Goal: Task Accomplishment & Management: Complete application form

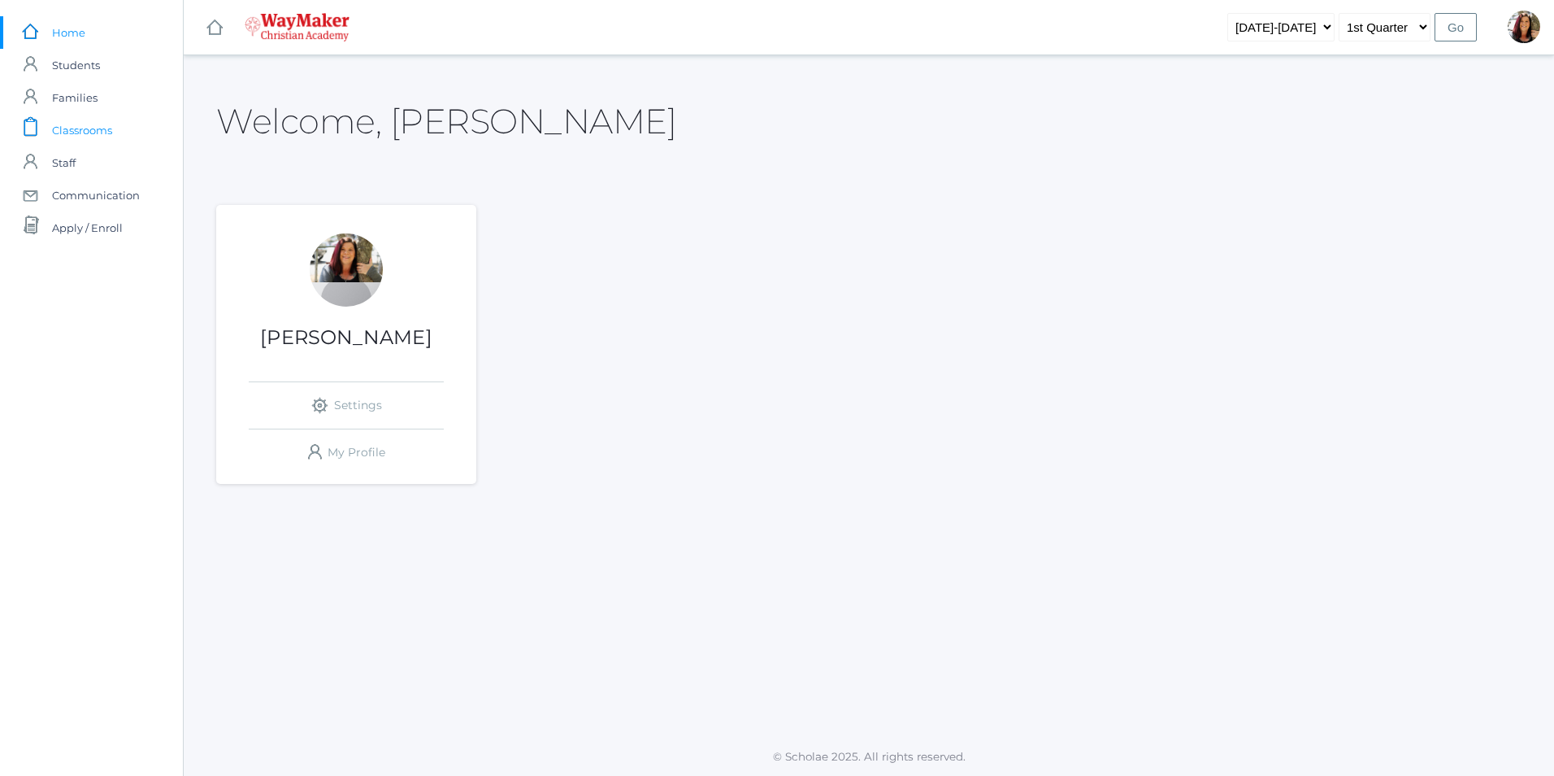
click at [72, 127] on span "Classrooms" at bounding box center [82, 130] width 60 height 33
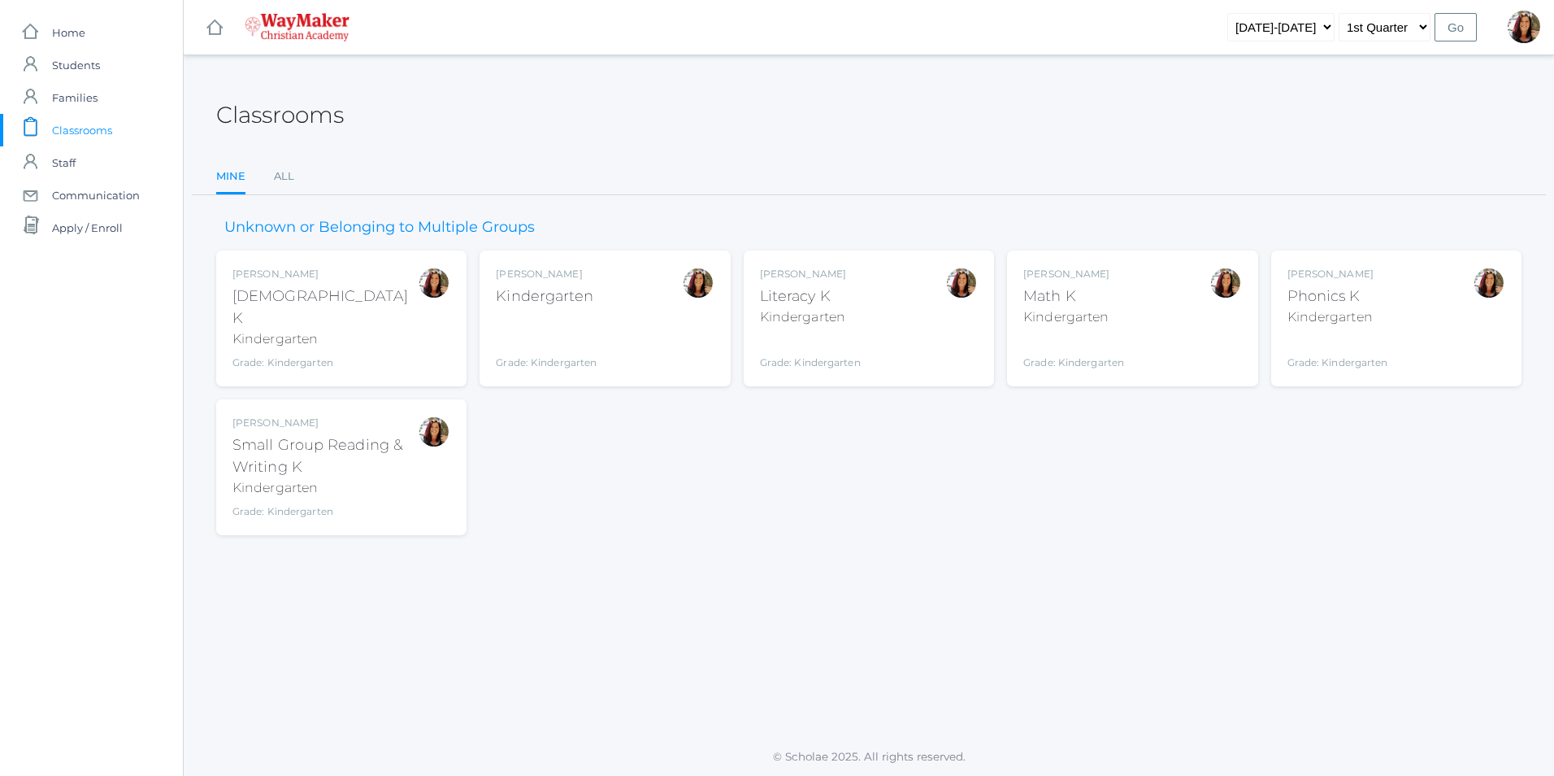
click at [347, 321] on div "Gina Pecor Bible K Kindergarten Grade: Kindergarten KINDER" at bounding box center [342, 318] width 218 height 103
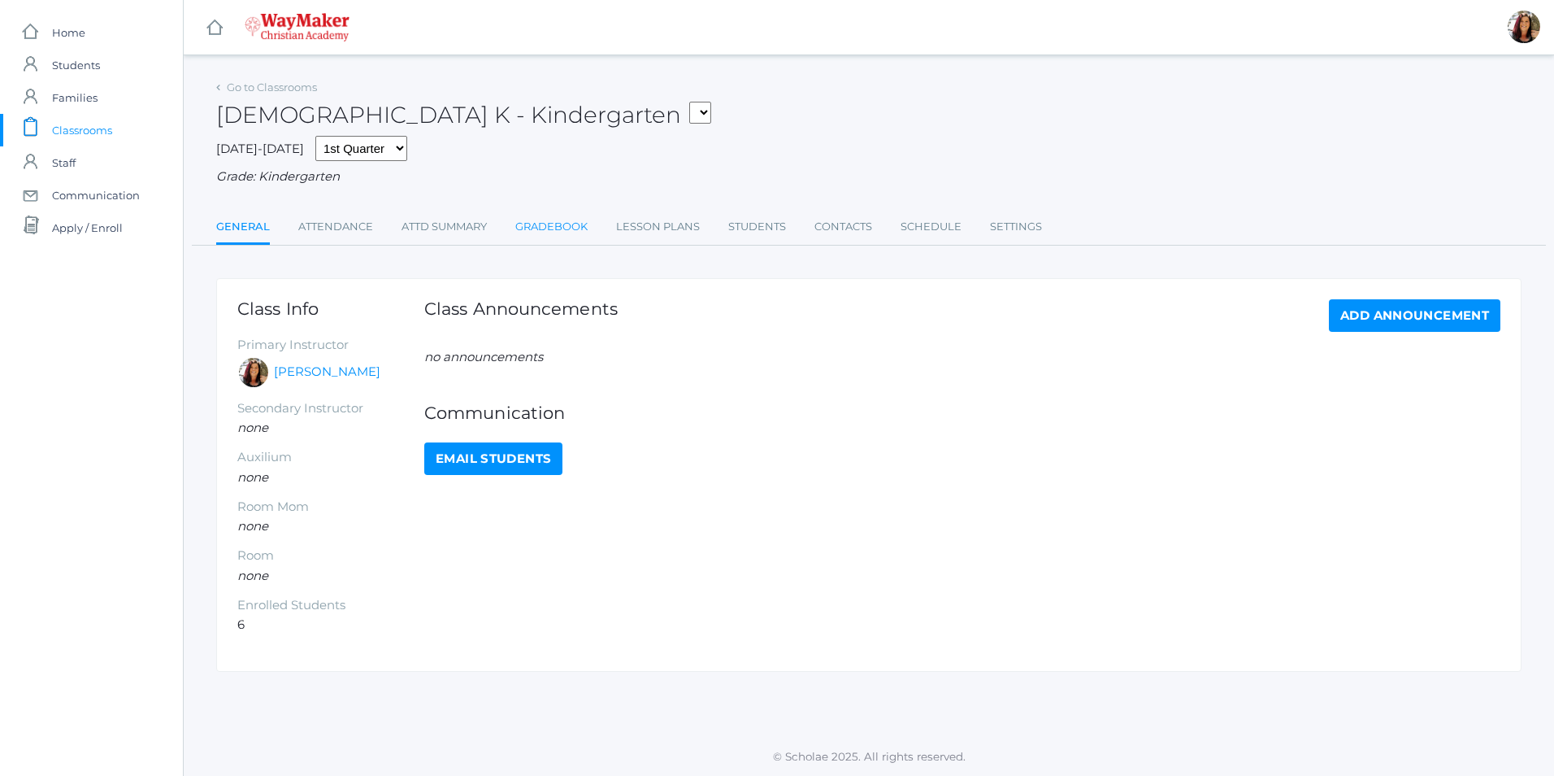
click at [573, 229] on link "Gradebook" at bounding box center [551, 227] width 72 height 33
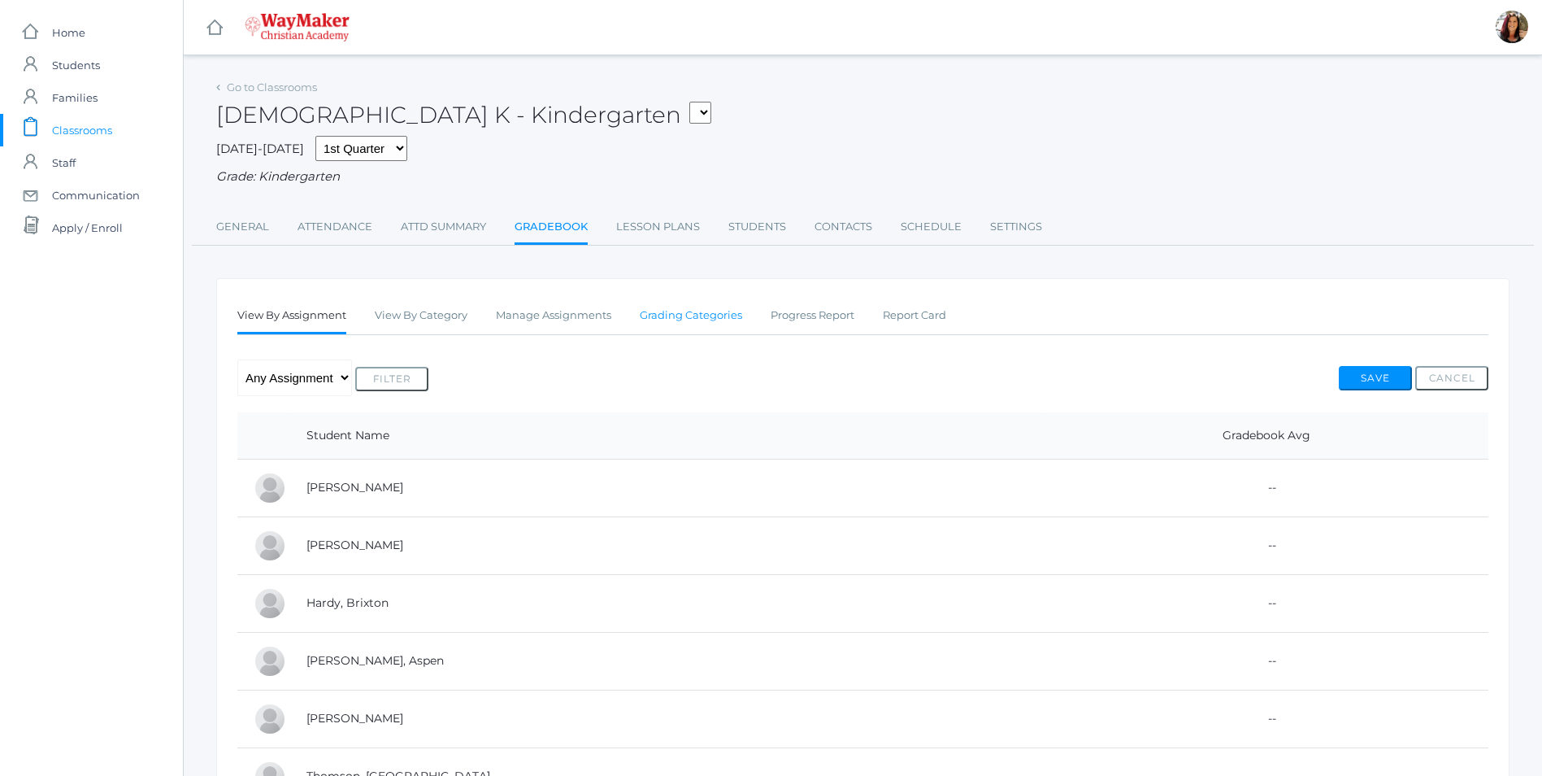
click at [712, 315] on link "Grading Categories" at bounding box center [691, 315] width 102 height 33
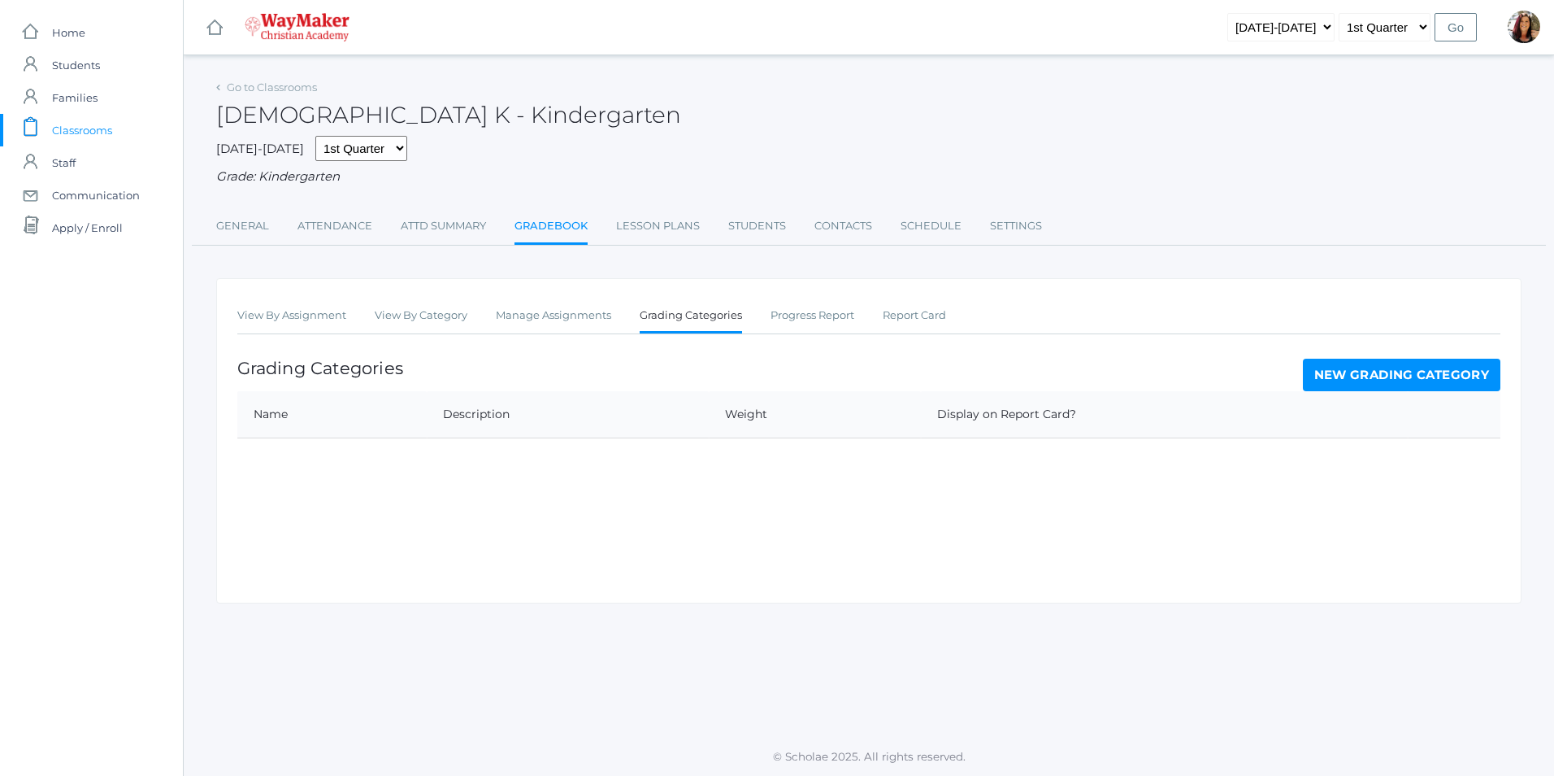
click at [1411, 368] on link "New Grading Category" at bounding box center [1402, 375] width 198 height 33
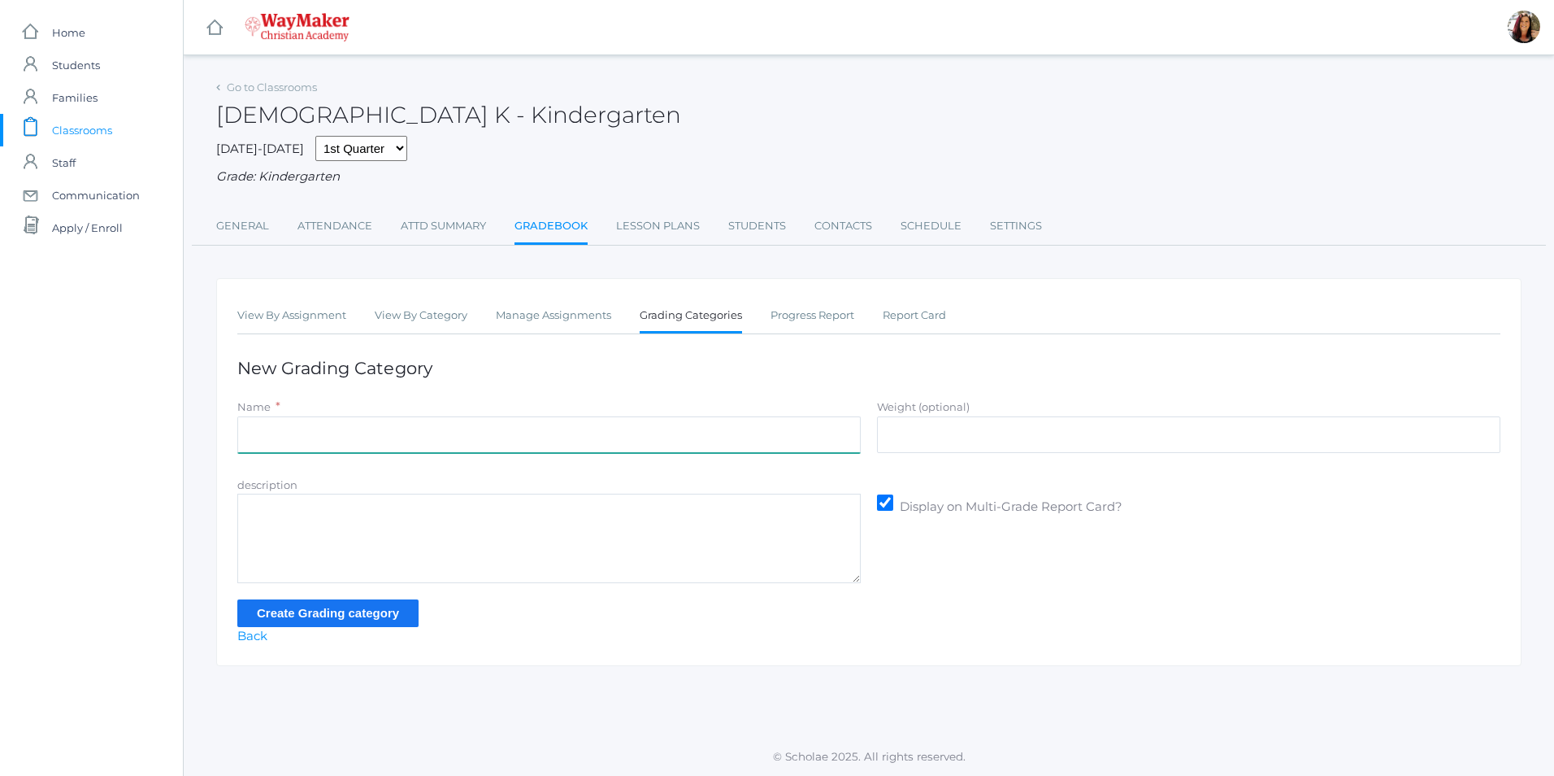
click at [272, 451] on input "Name" at bounding box center [549, 434] width 624 height 37
type input "Daily Practice"
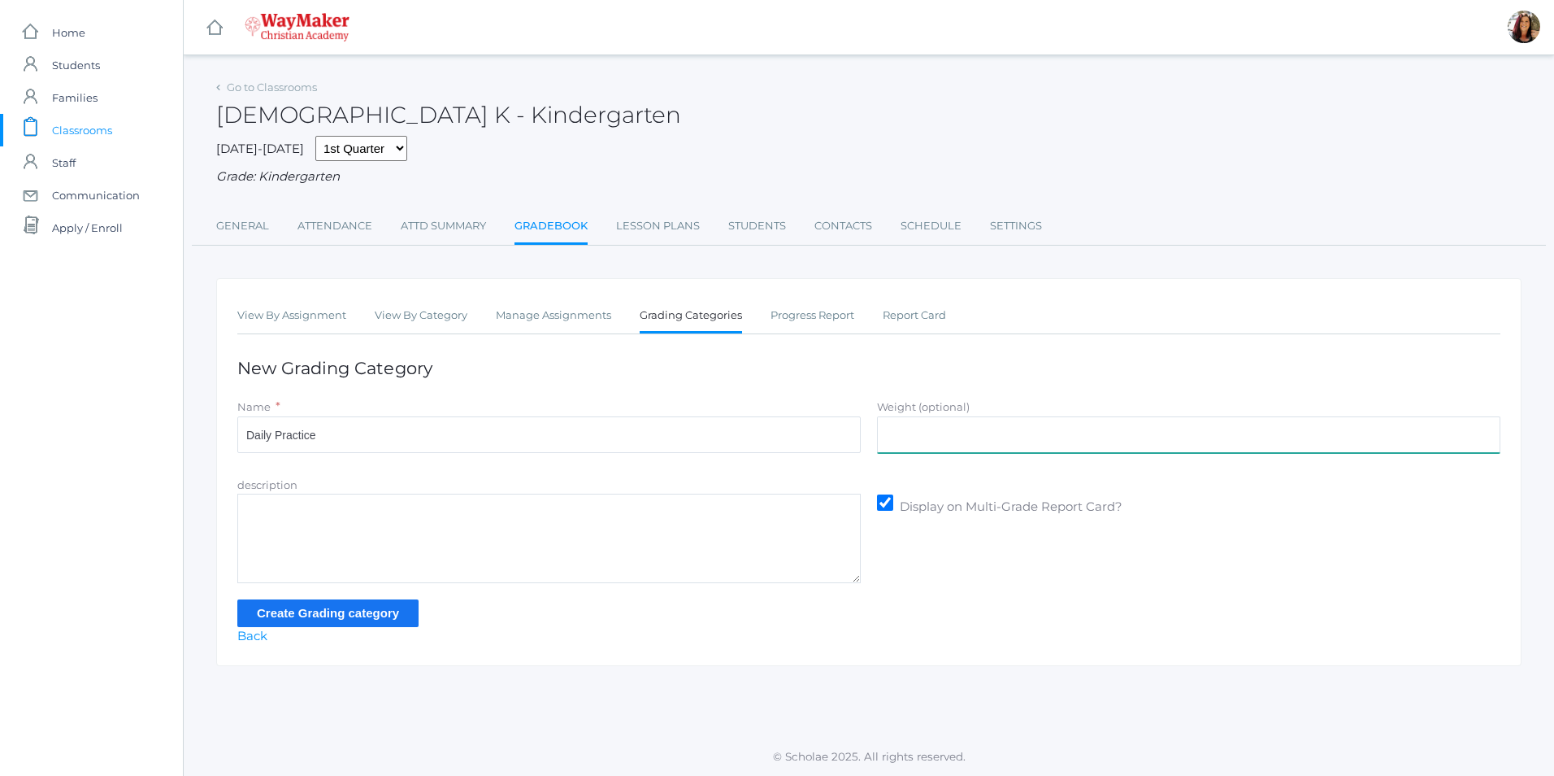
click at [924, 428] on input "Weight (optional)" at bounding box center [1189, 434] width 624 height 37
type input "70"
click at [309, 614] on input "Create Grading category" at bounding box center [327, 612] width 181 height 27
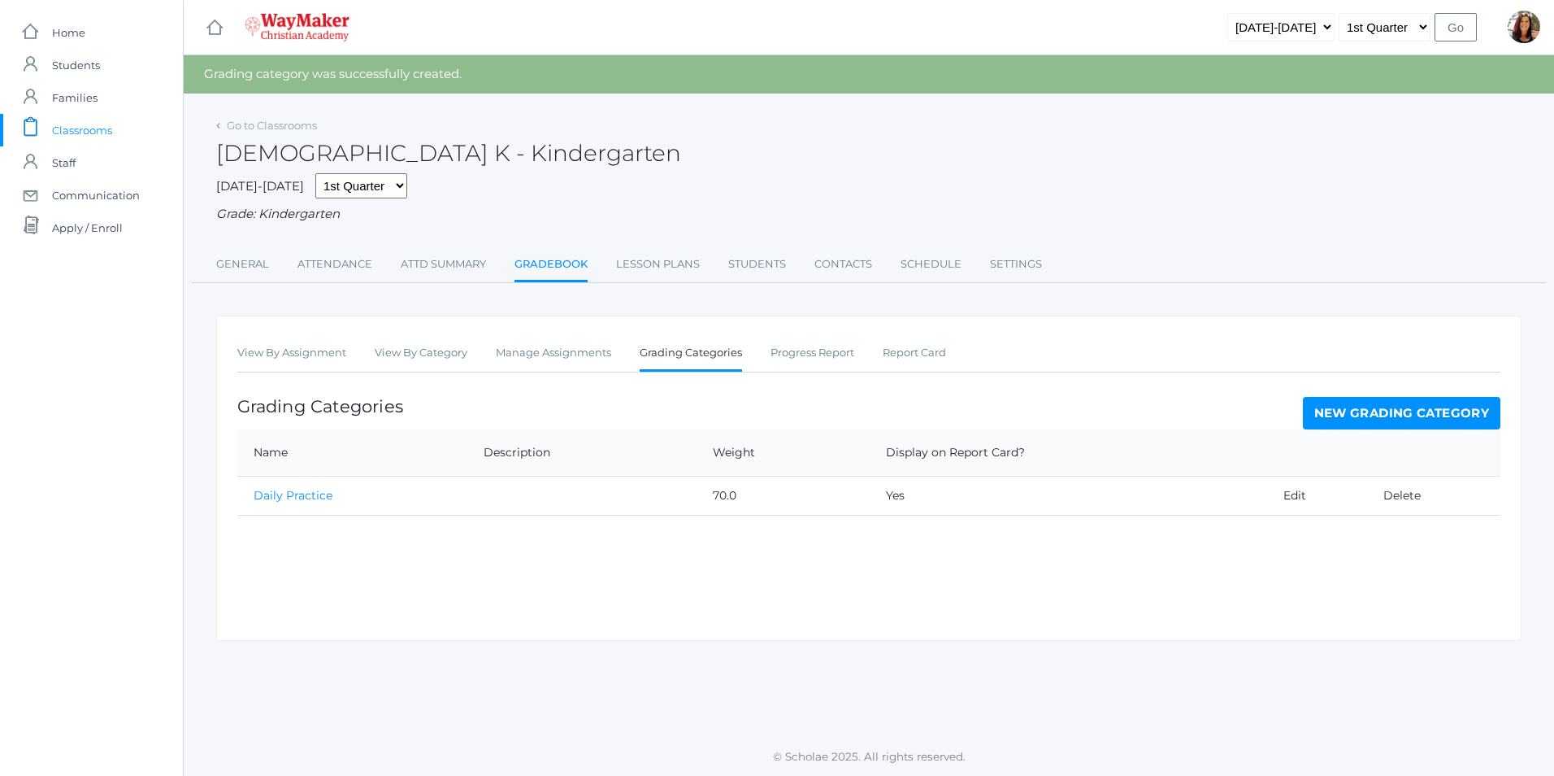
click at [1402, 415] on link "New Grading Category" at bounding box center [1402, 413] width 198 height 33
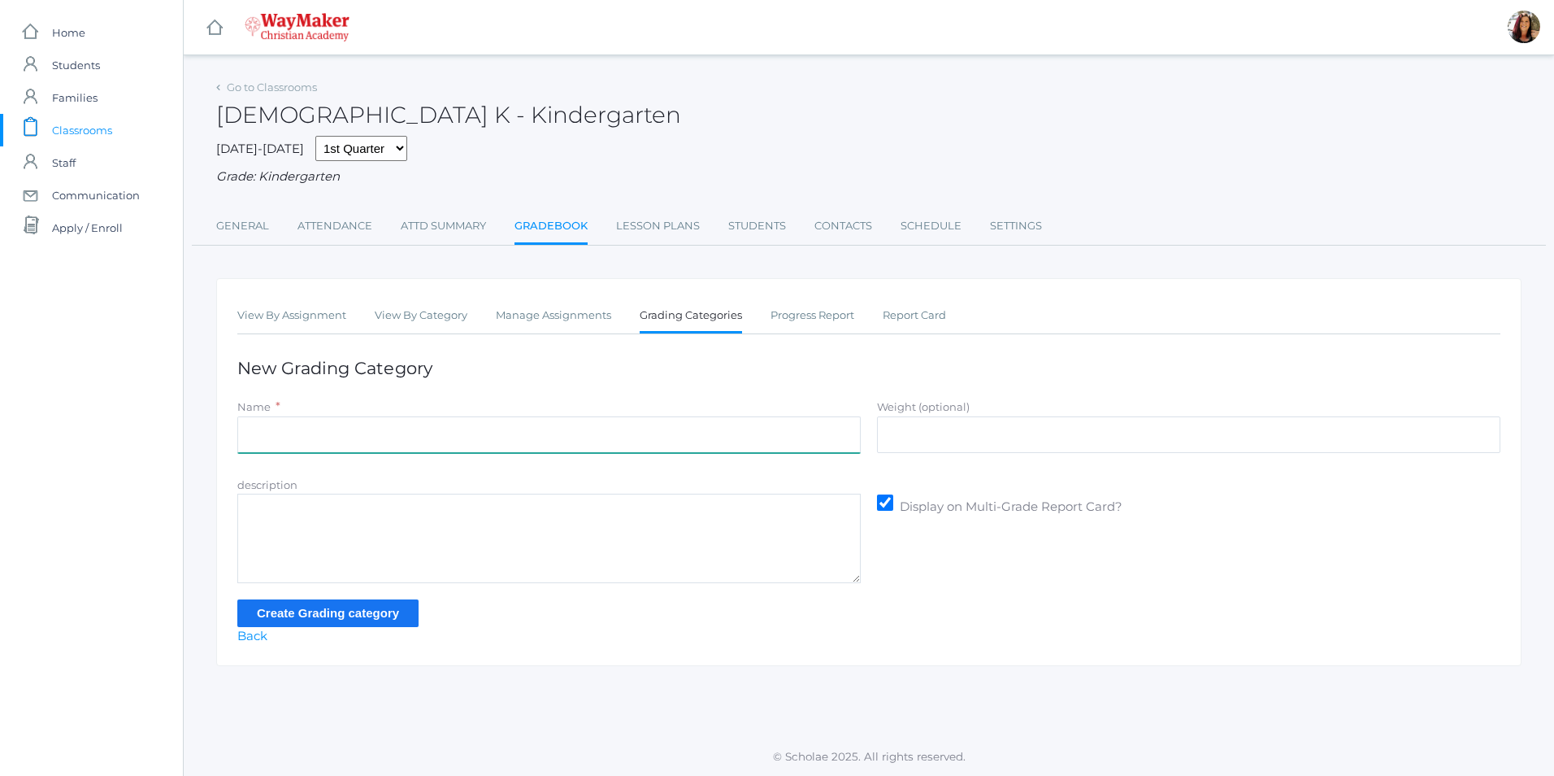
click at [328, 441] on input "Name" at bounding box center [549, 434] width 624 height 37
type input "Summative Assessment"
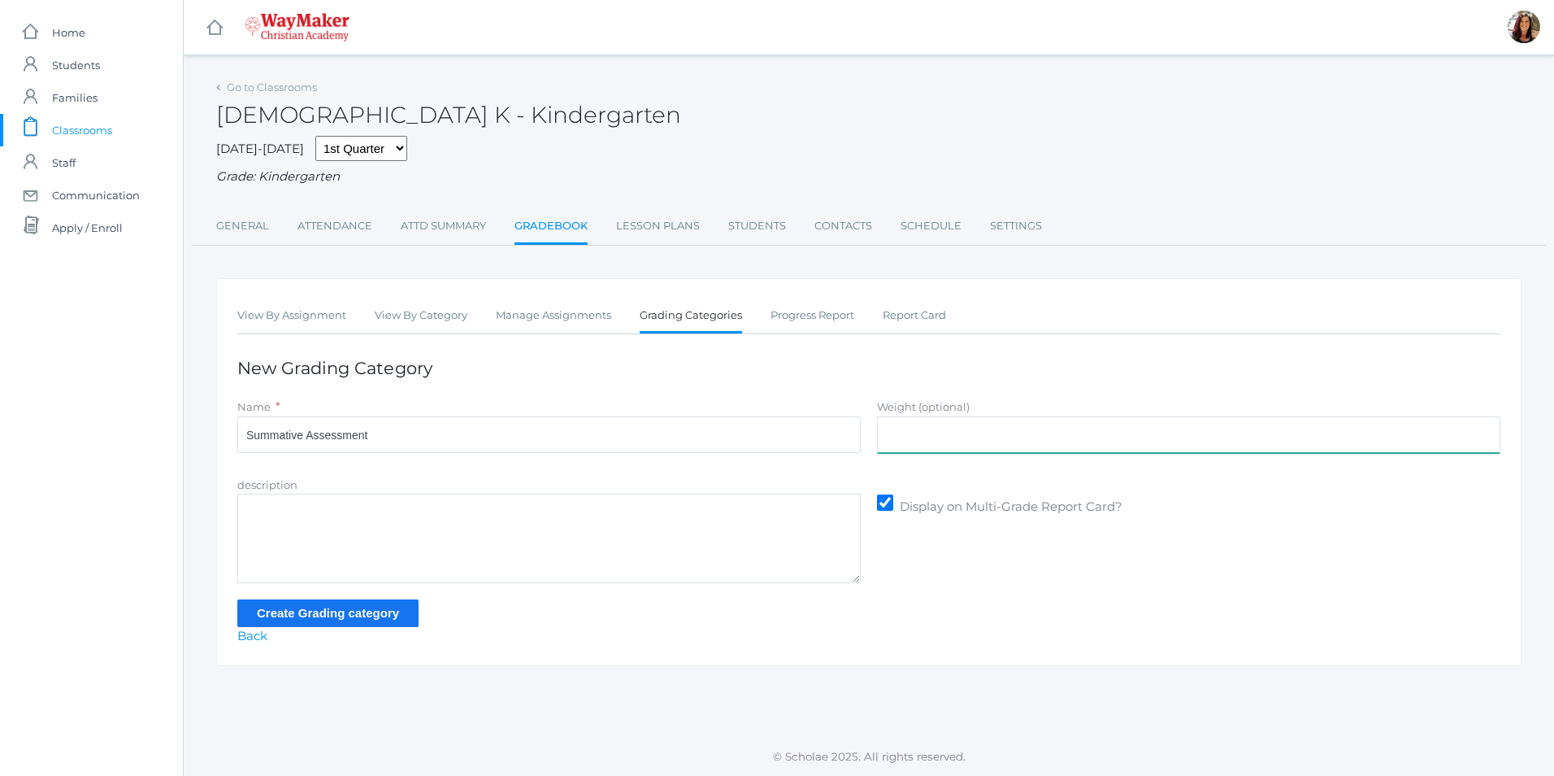
click at [914, 441] on input "Weight (optional)" at bounding box center [1189, 434] width 624 height 37
type input "30"
click at [351, 615] on input "Create Grading category" at bounding box center [327, 612] width 181 height 27
click at [532, 228] on link "Gradebook" at bounding box center [551, 227] width 73 height 35
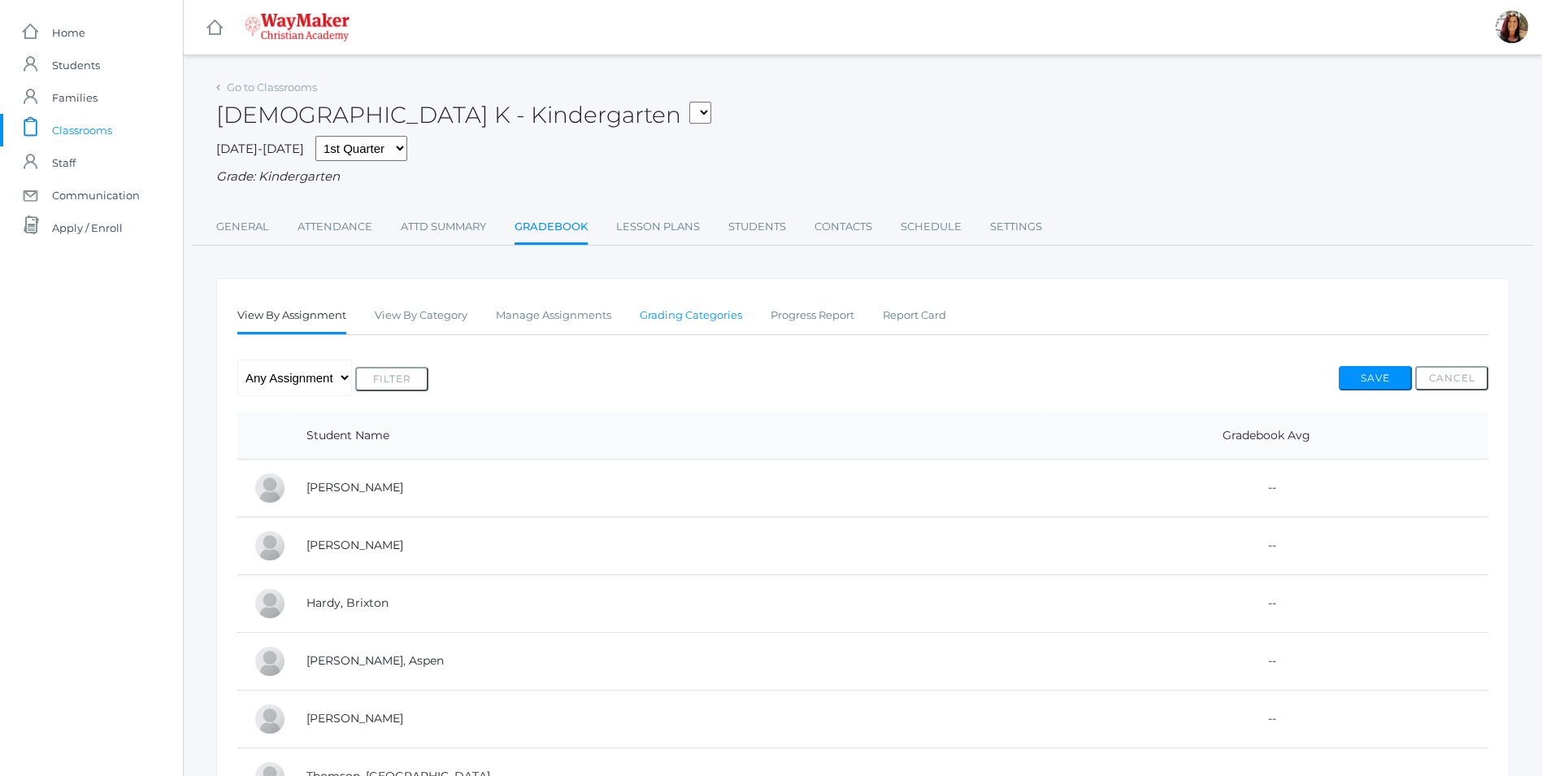
click at [675, 311] on link "Grading Categories" at bounding box center [691, 315] width 102 height 33
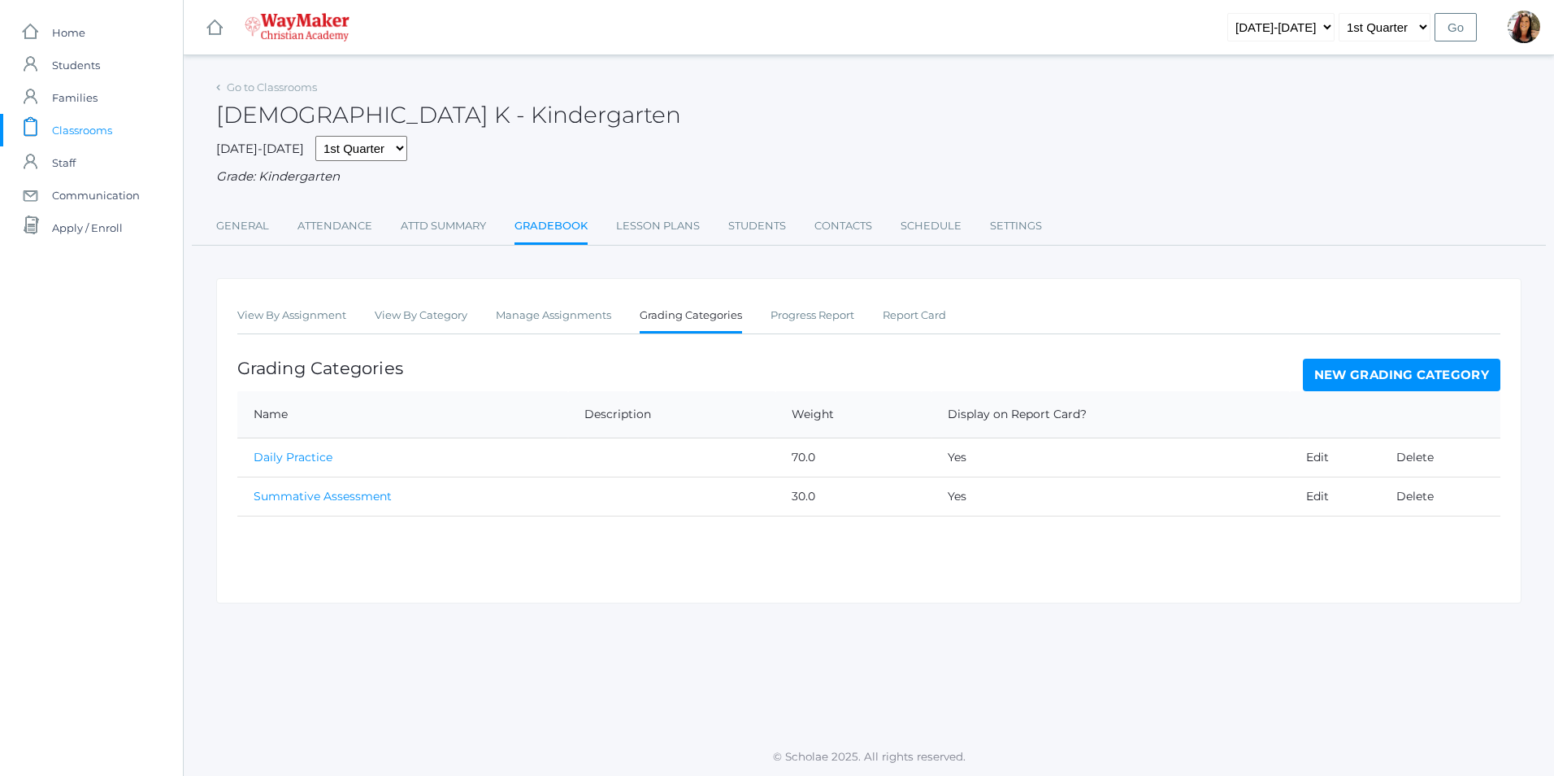
click at [76, 136] on span "Classrooms" at bounding box center [82, 130] width 60 height 33
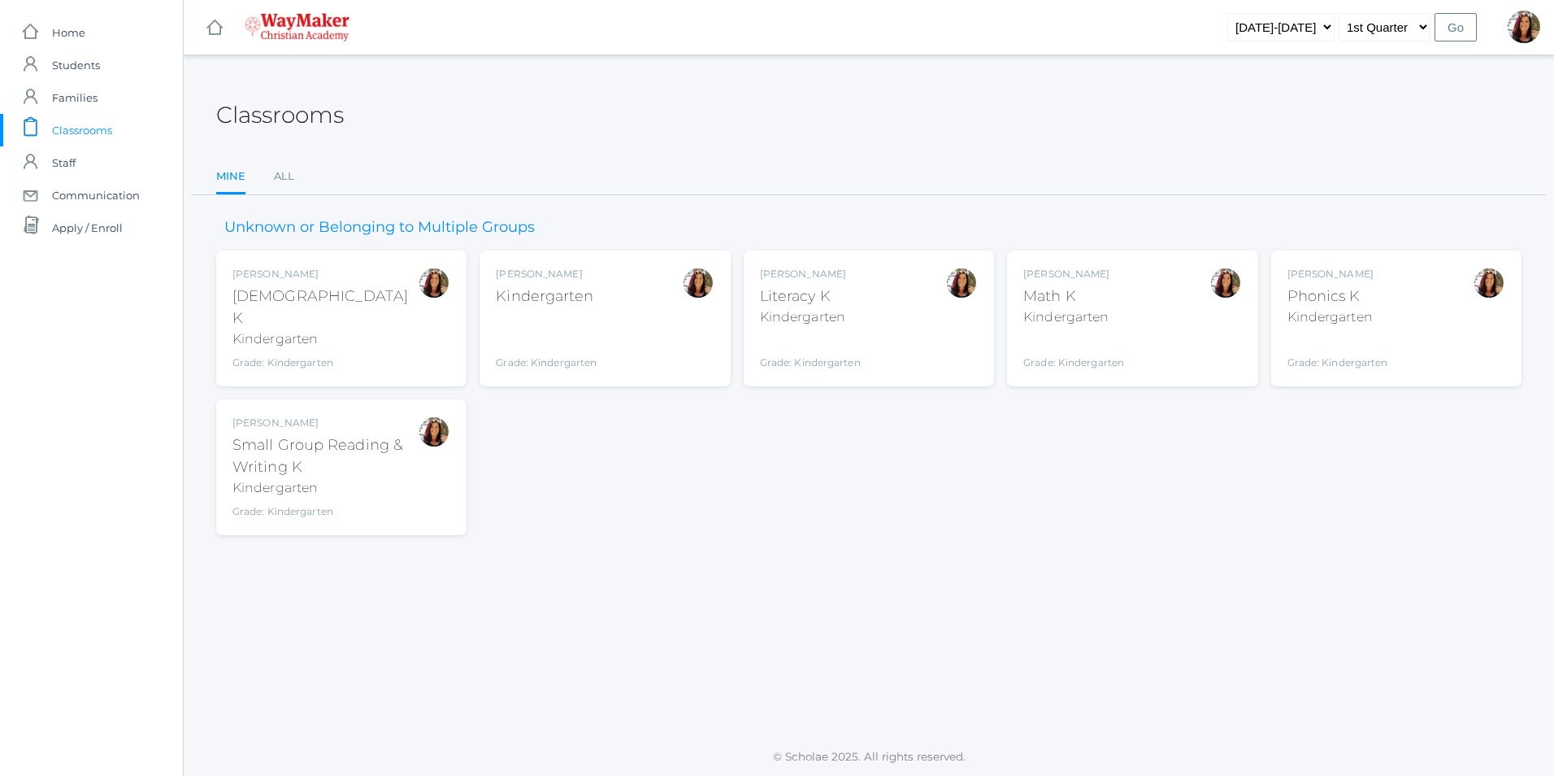
click at [843, 311] on div "Kindergarten" at bounding box center [810, 317] width 101 height 20
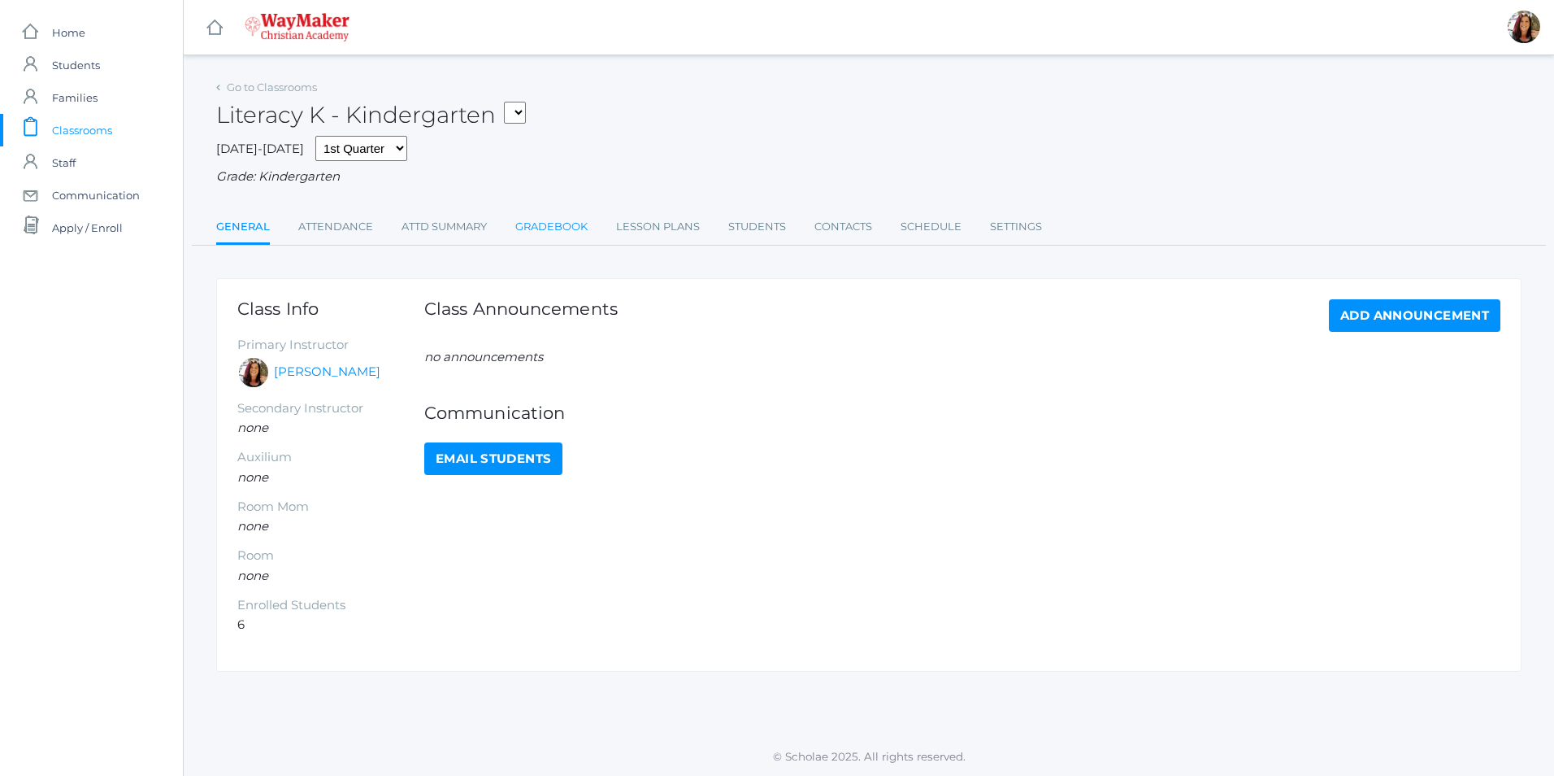
click at [564, 227] on link "Gradebook" at bounding box center [551, 227] width 72 height 33
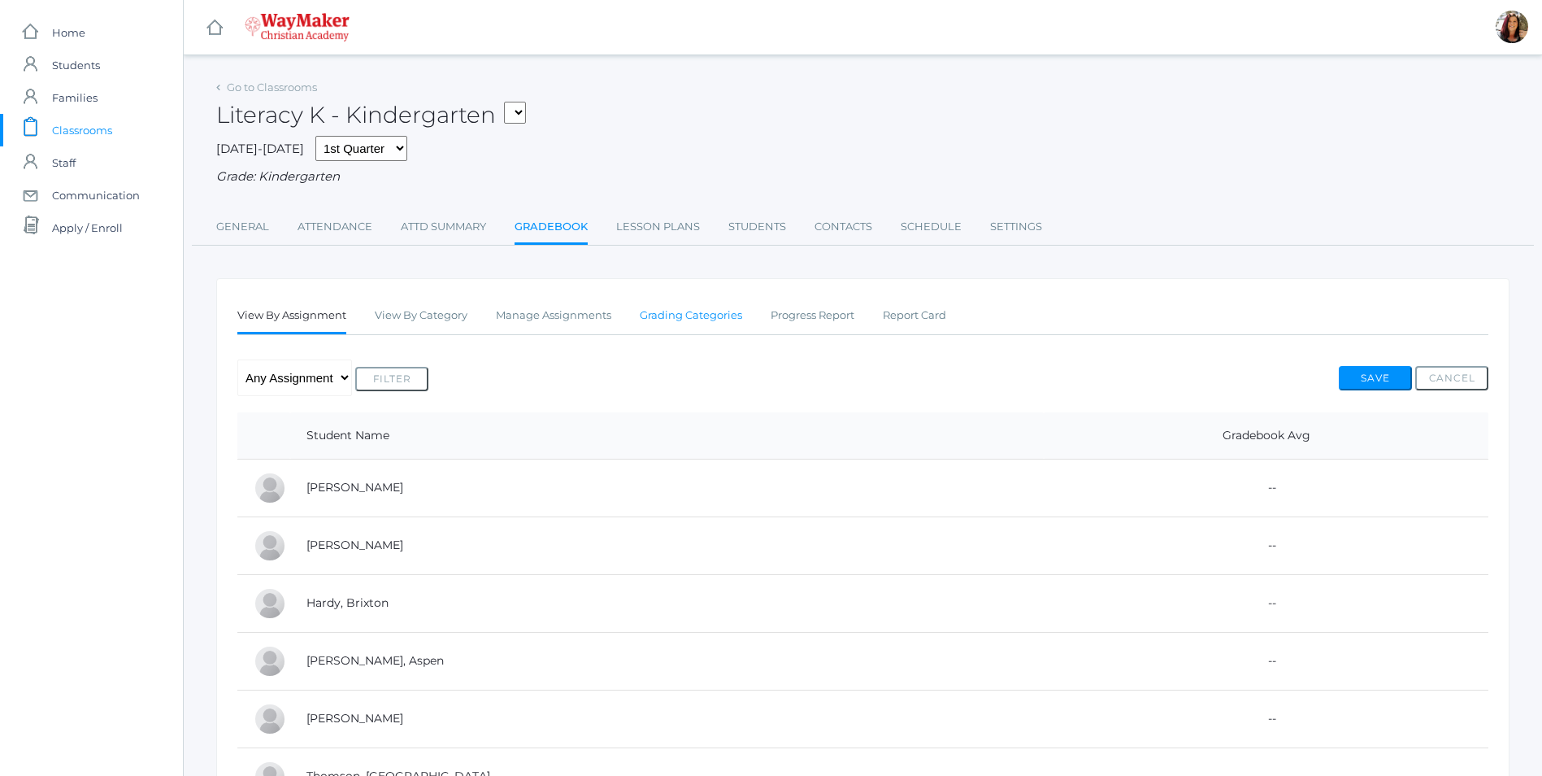
click at [678, 314] on link "Grading Categories" at bounding box center [691, 315] width 102 height 33
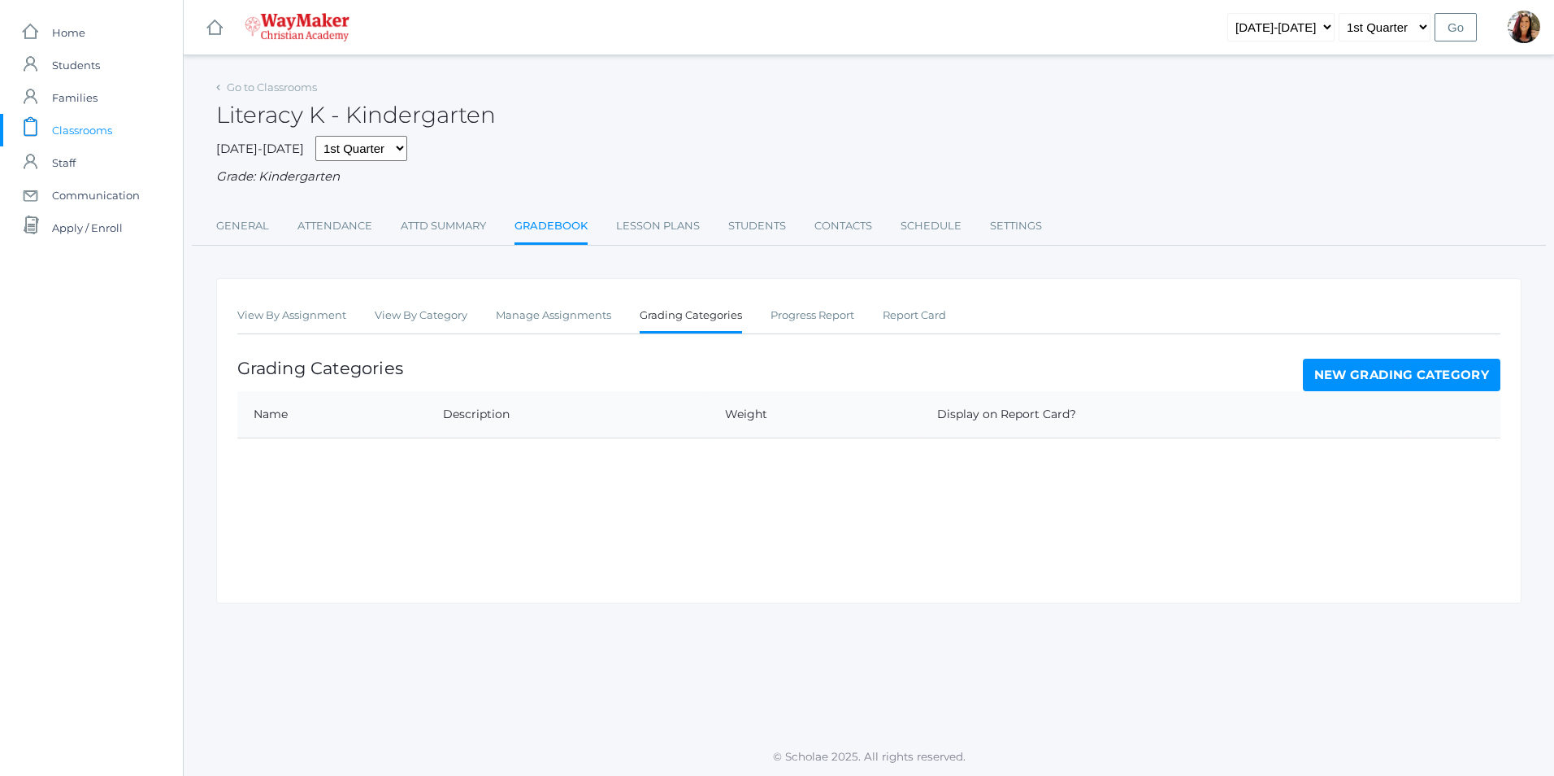
click at [1437, 372] on link "New Grading Category" at bounding box center [1402, 375] width 198 height 33
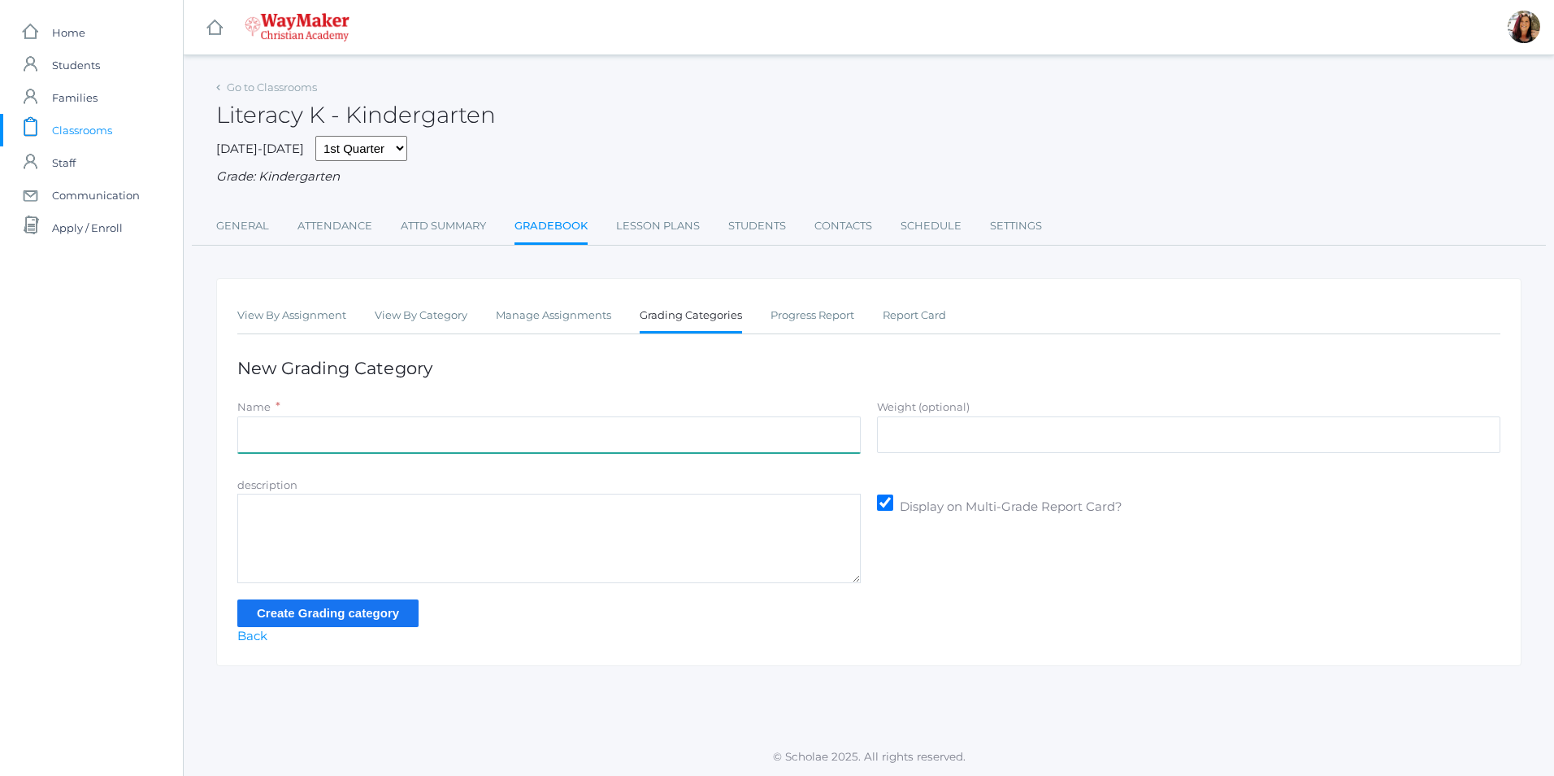
click at [254, 428] on input "Name" at bounding box center [549, 434] width 624 height 37
type input "Daily Practice"
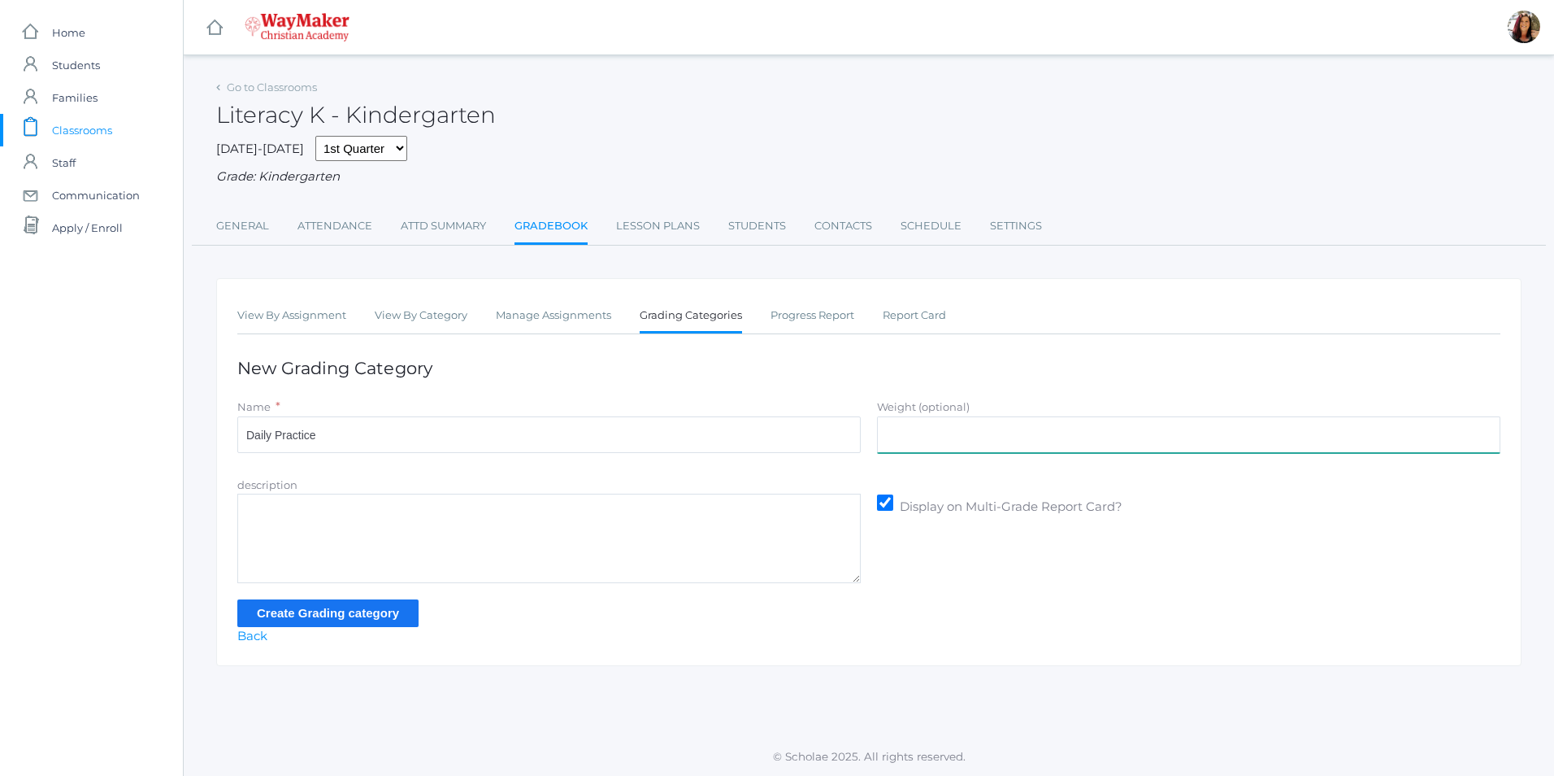
click at [942, 428] on input "Weight (optional)" at bounding box center [1189, 434] width 624 height 37
type input "70"
click at [321, 615] on input "Create Grading category" at bounding box center [327, 612] width 181 height 27
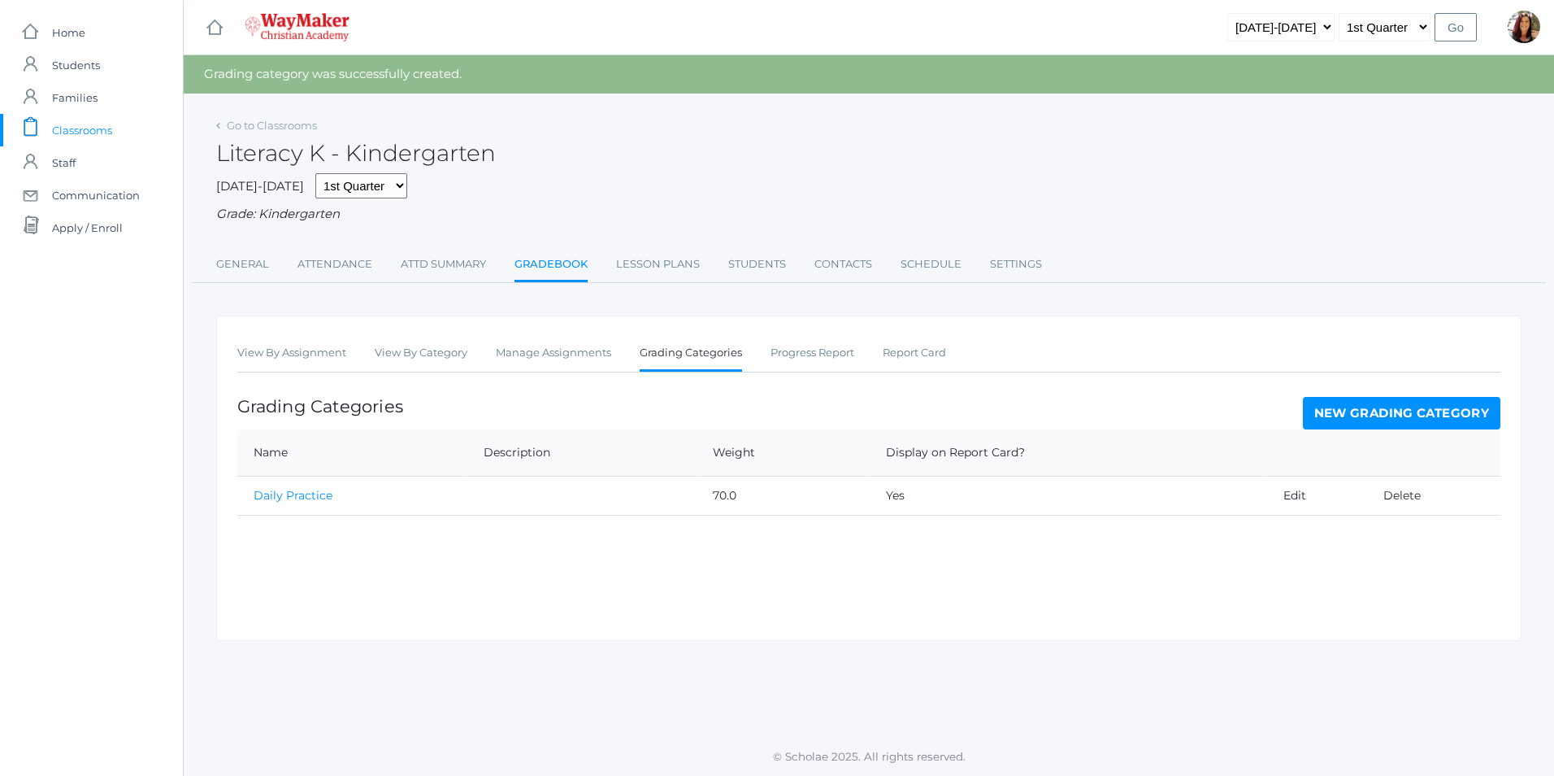
click at [1372, 417] on link "New Grading Category" at bounding box center [1402, 413] width 198 height 33
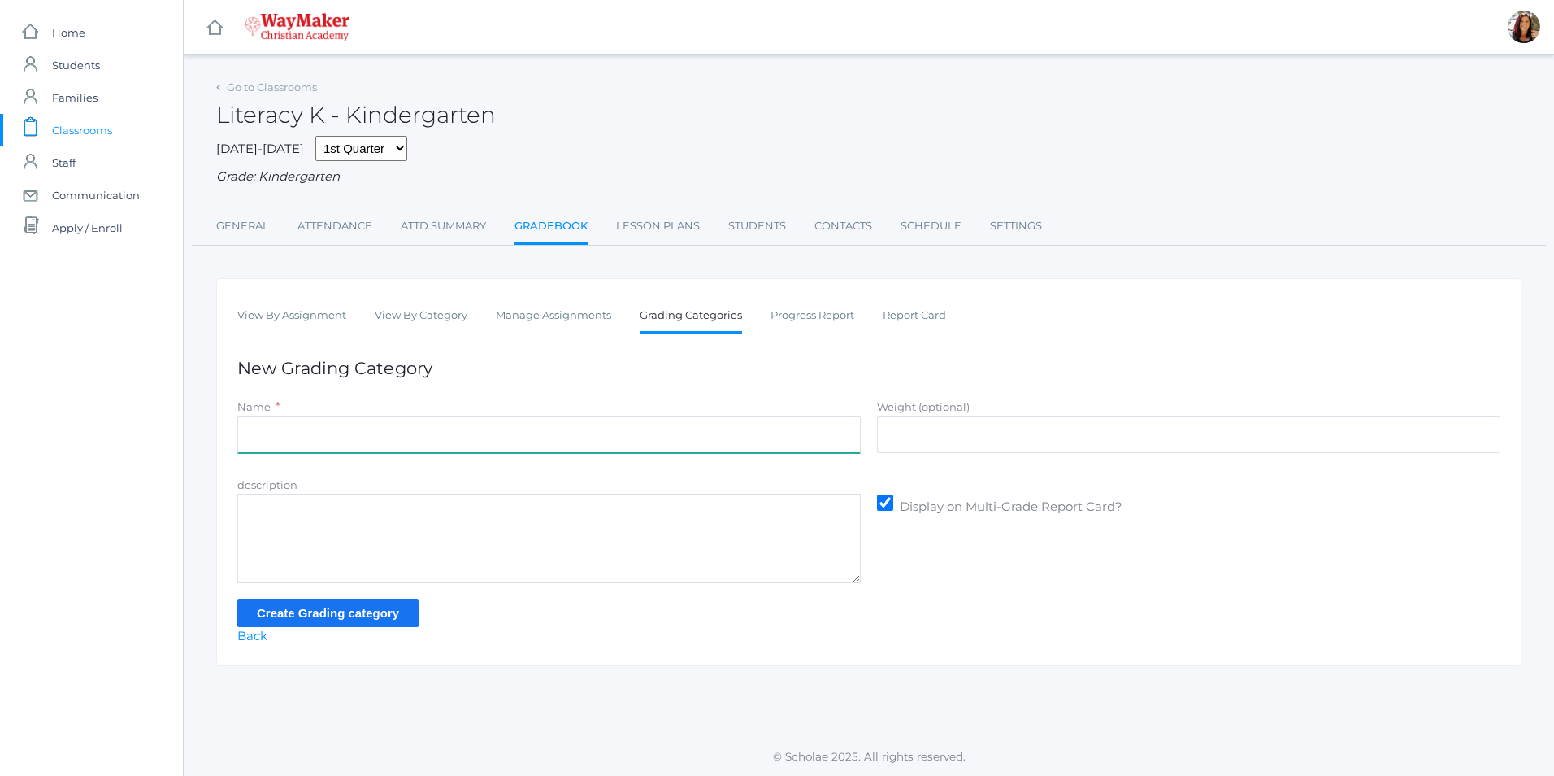
click at [286, 440] on input "Name" at bounding box center [549, 434] width 624 height 37
type input "Summative Assessment"
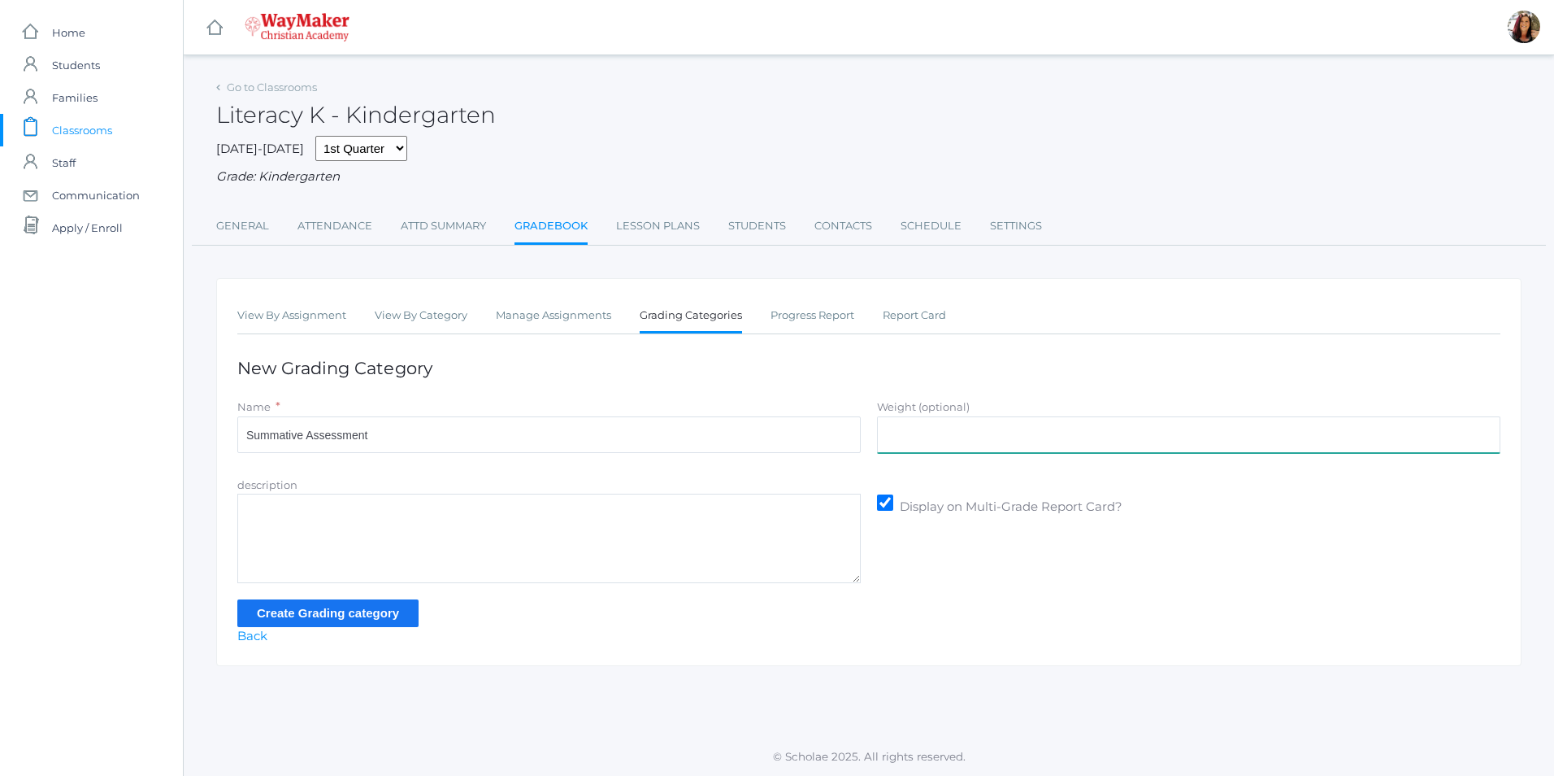
click at [975, 443] on input "Weight (optional)" at bounding box center [1189, 434] width 624 height 37
type input "30"
click at [388, 613] on input "Create Grading category" at bounding box center [327, 612] width 181 height 27
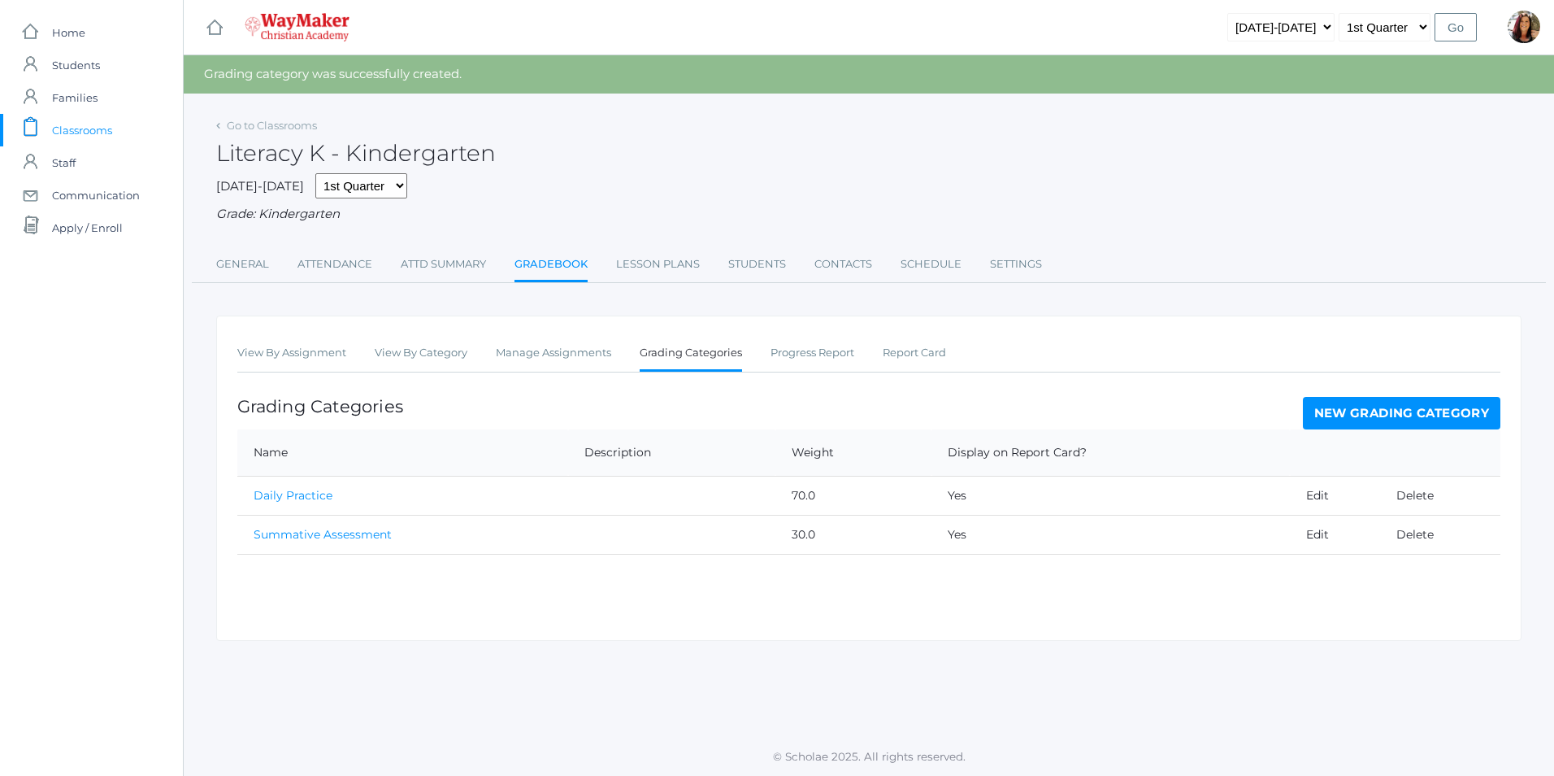
click at [102, 132] on span "Classrooms" at bounding box center [82, 130] width 60 height 33
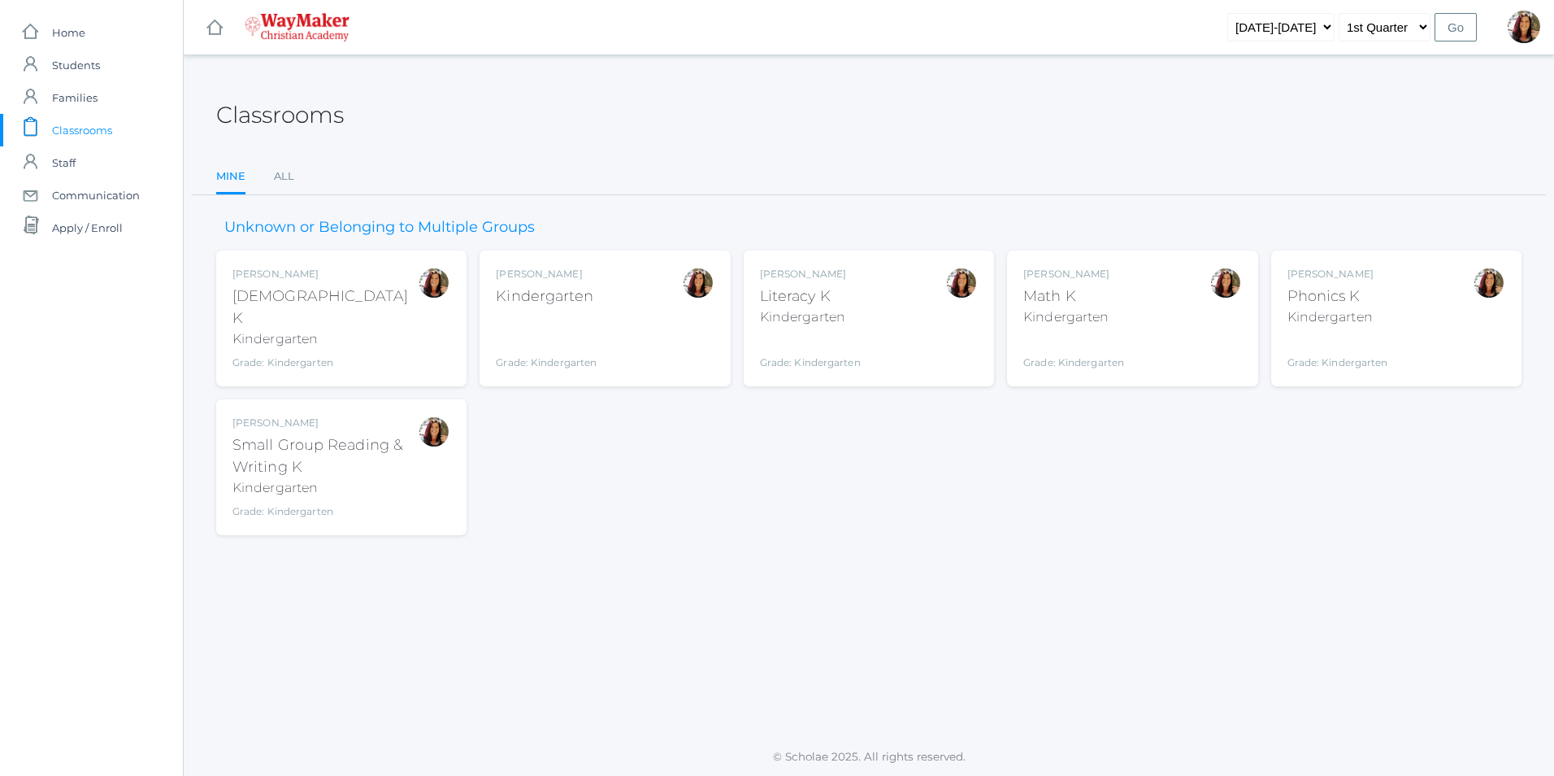
click at [1365, 337] on div "Grade: Kindergarten" at bounding box center [1338, 351] width 101 height 37
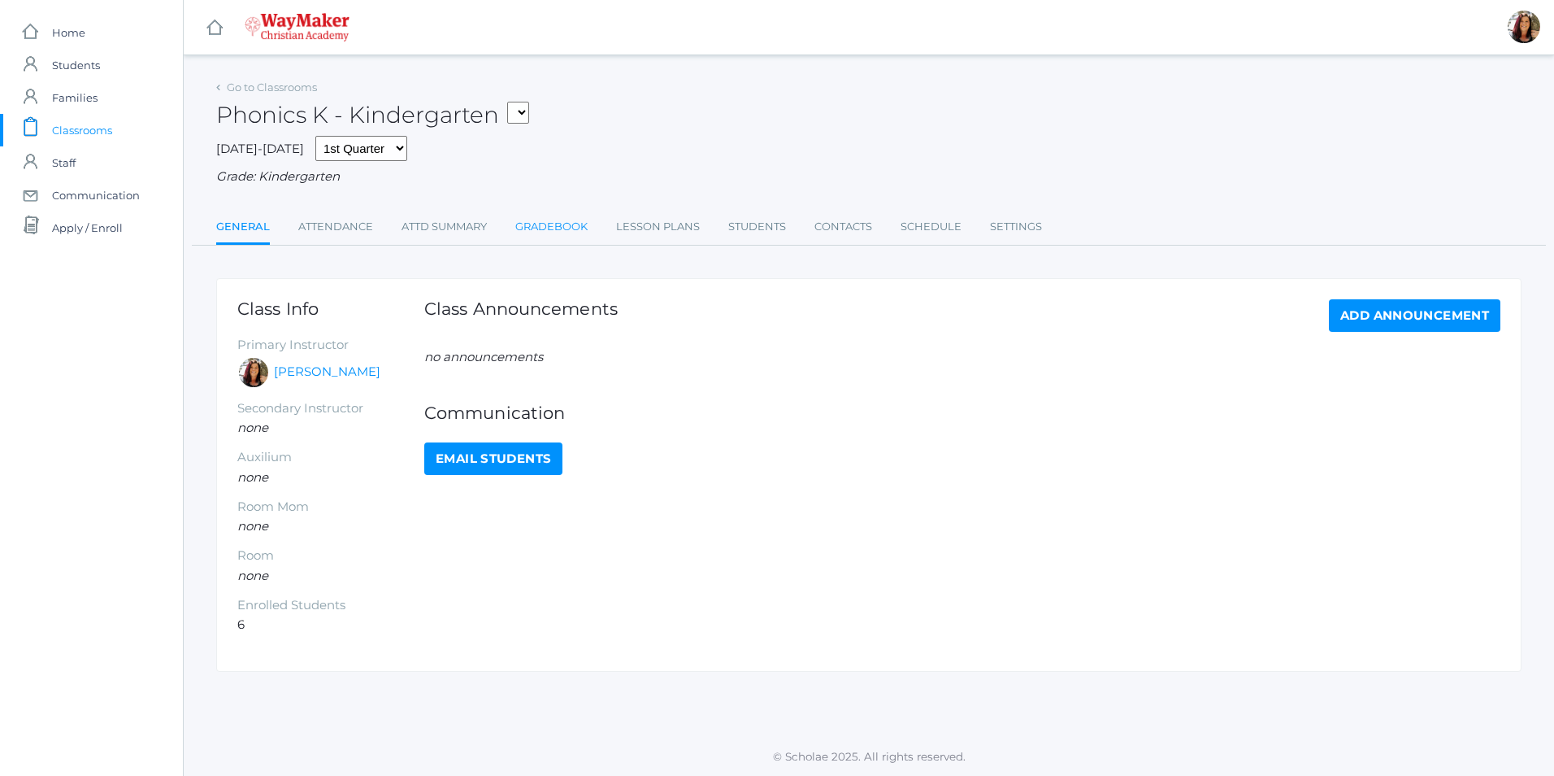
click at [570, 228] on link "Gradebook" at bounding box center [551, 227] width 72 height 33
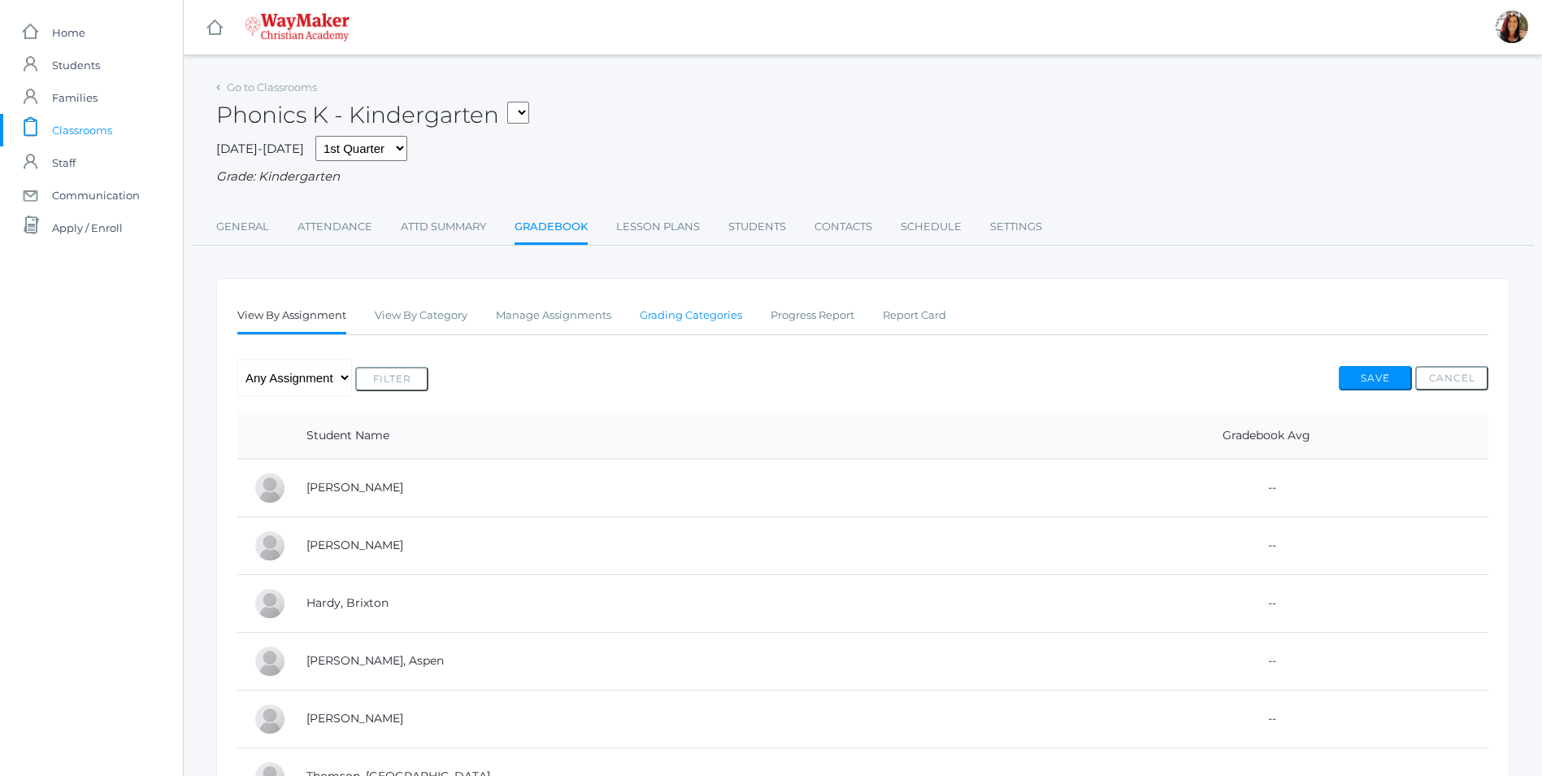
click at [688, 317] on link "Grading Categories" at bounding box center [691, 315] width 102 height 33
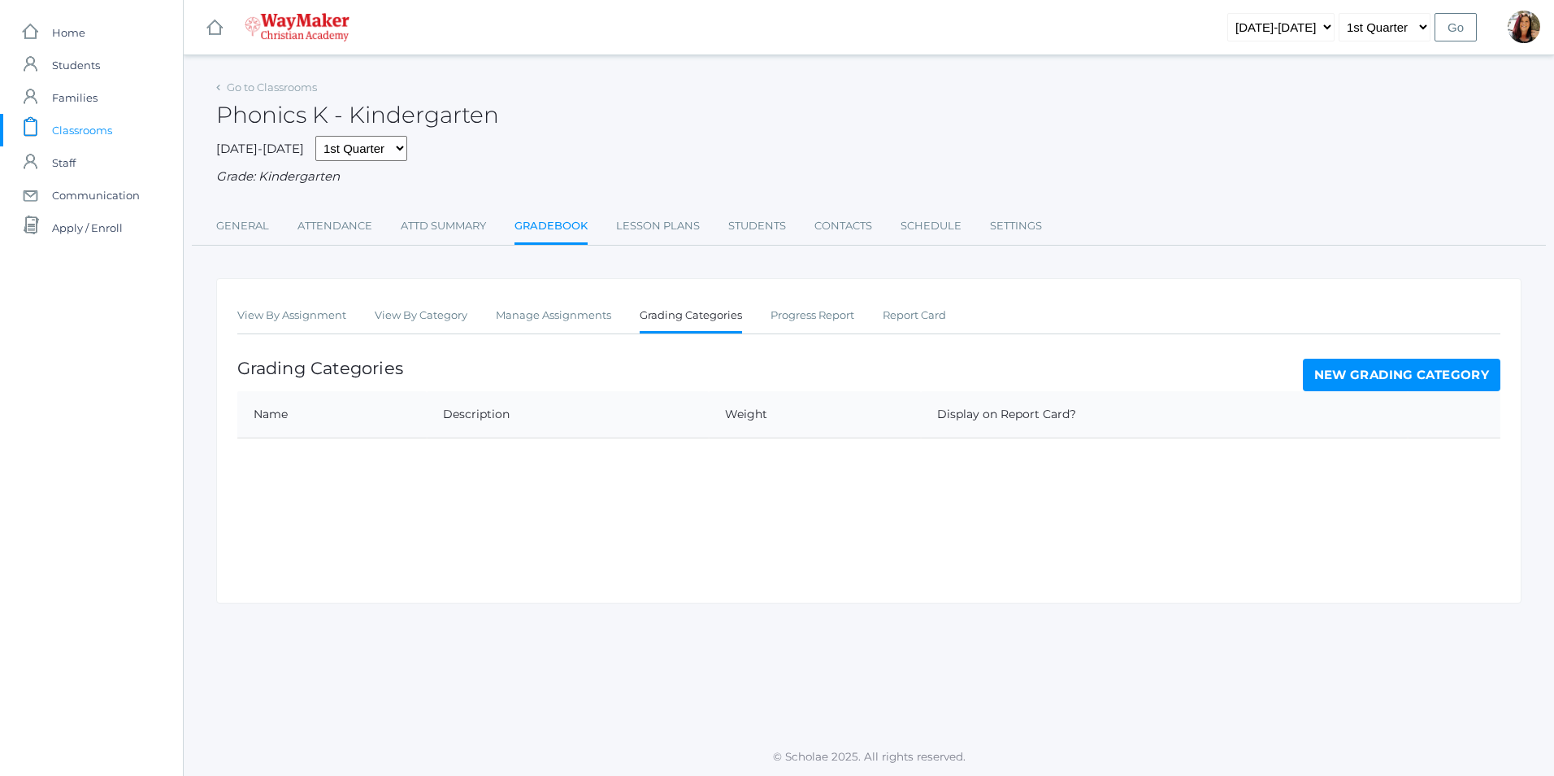
click at [1329, 373] on link "New Grading Category" at bounding box center [1402, 375] width 198 height 33
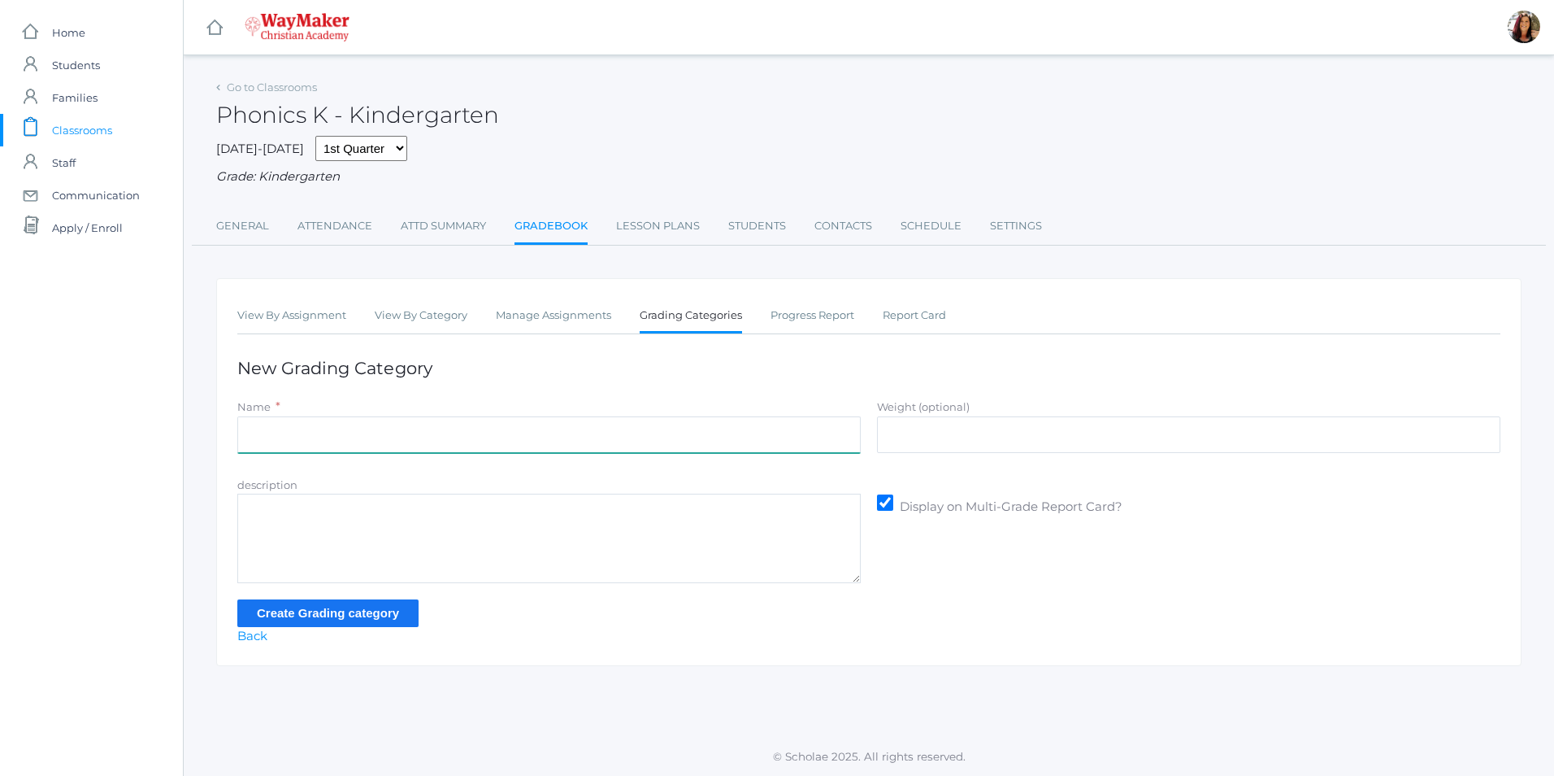
click at [264, 431] on input "Name" at bounding box center [549, 434] width 624 height 37
type input "Daily Practice"
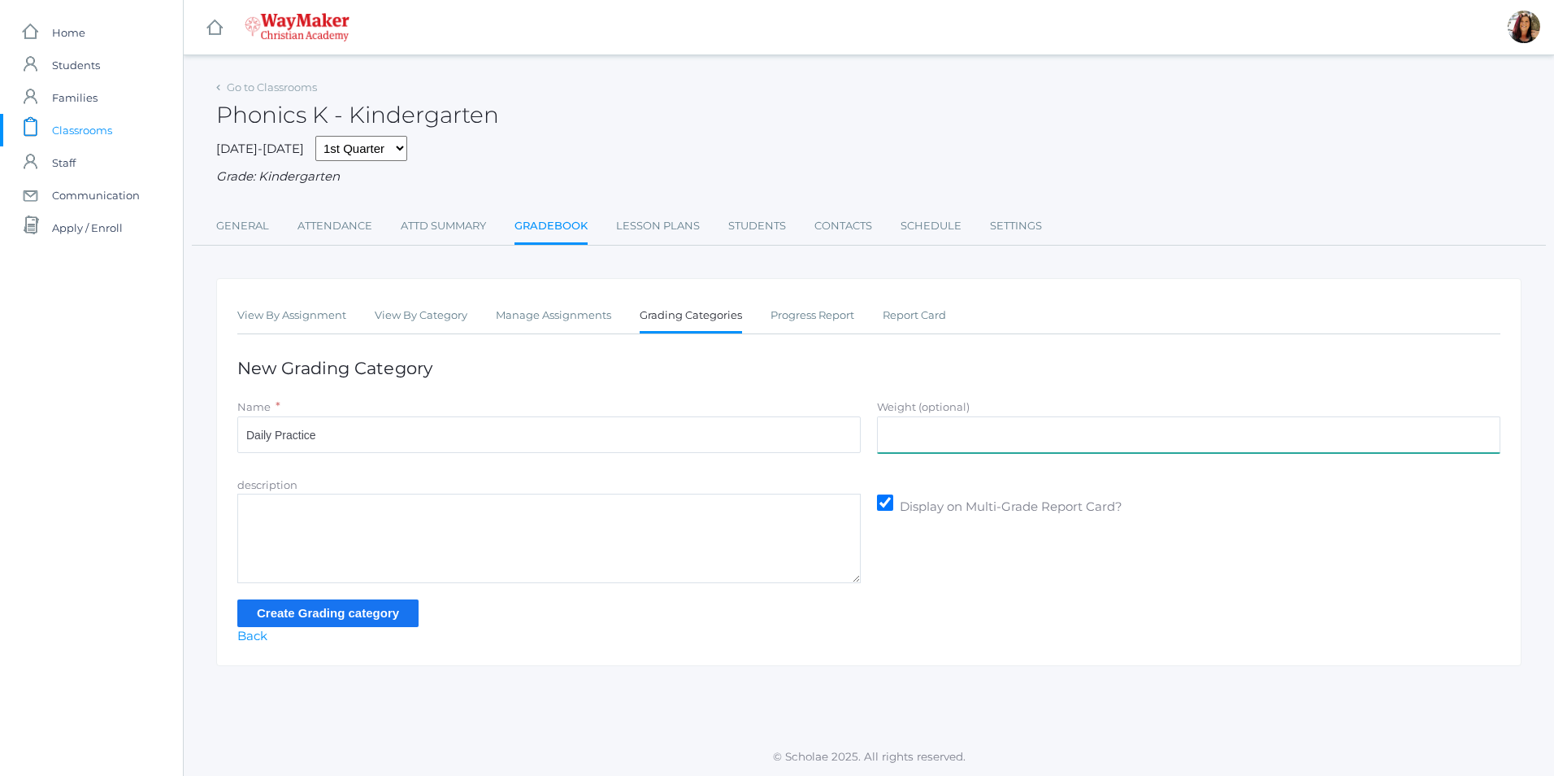
click at [988, 447] on input "Weight (optional)" at bounding box center [1189, 434] width 624 height 37
type input "70"
click at [287, 614] on input "Create Grading category" at bounding box center [327, 612] width 181 height 27
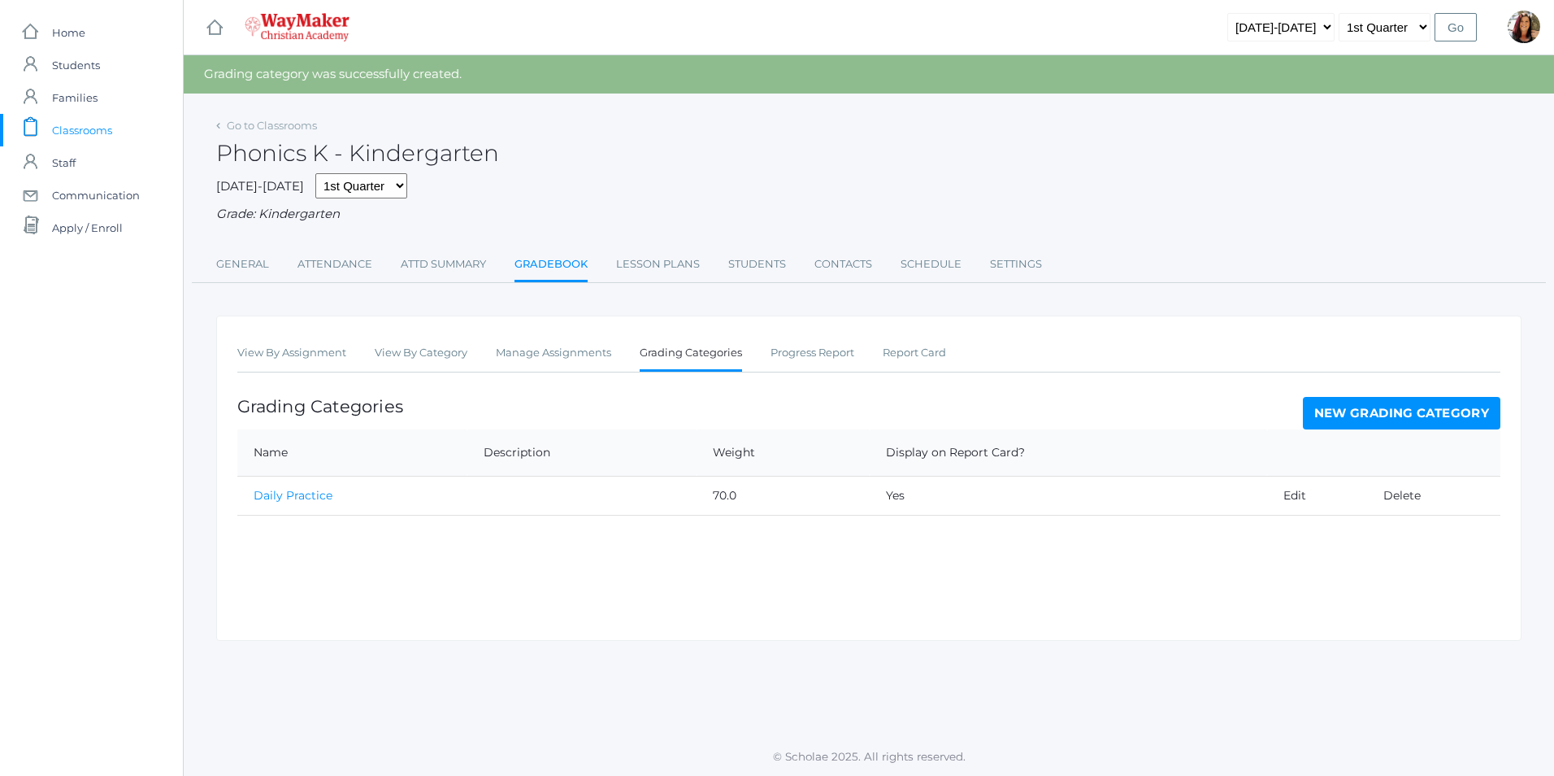
click at [1328, 411] on link "New Grading Category" at bounding box center [1402, 413] width 198 height 33
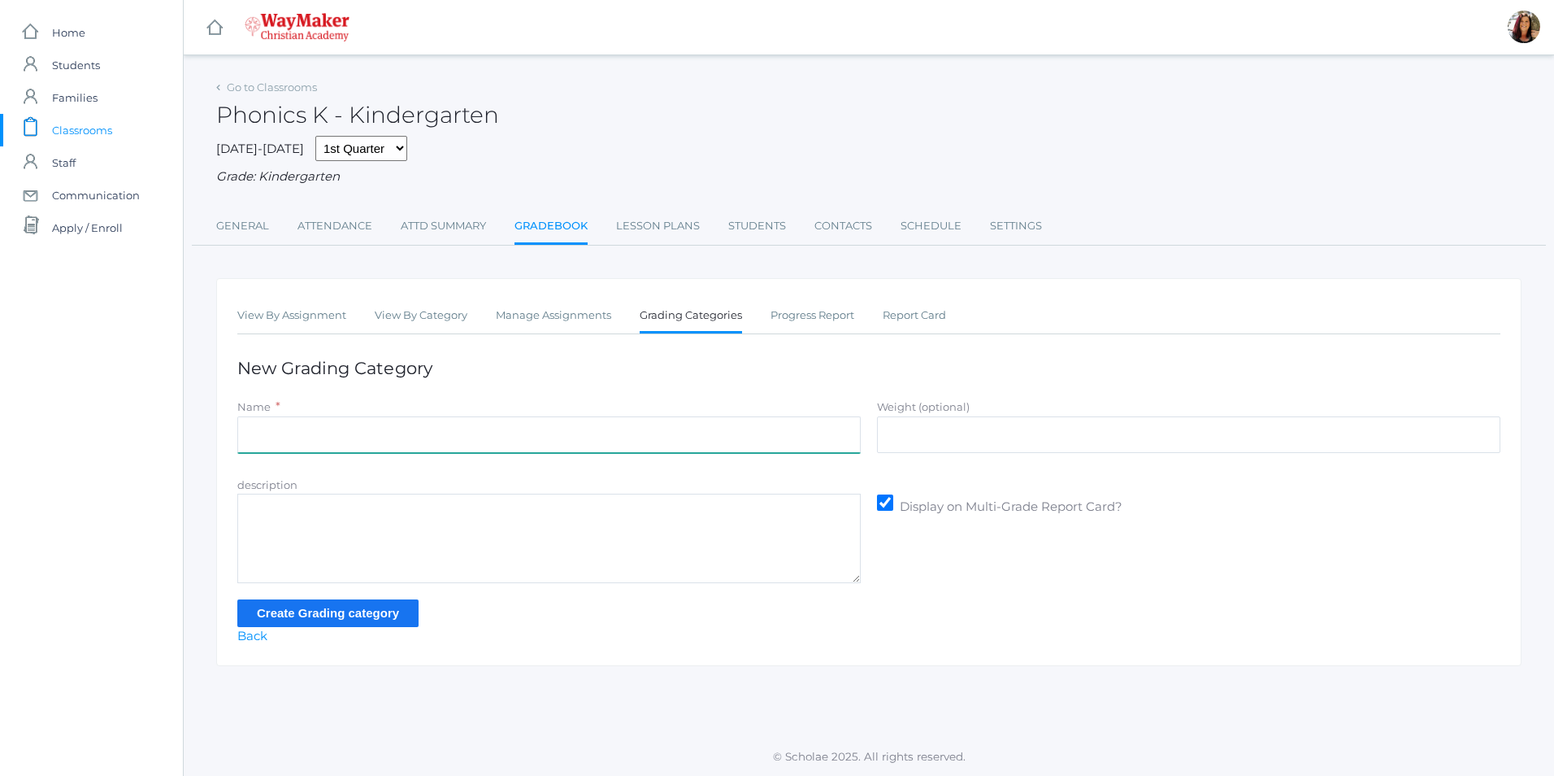
click at [320, 450] on input "Name" at bounding box center [549, 434] width 624 height 37
type input "Summative Assessment"
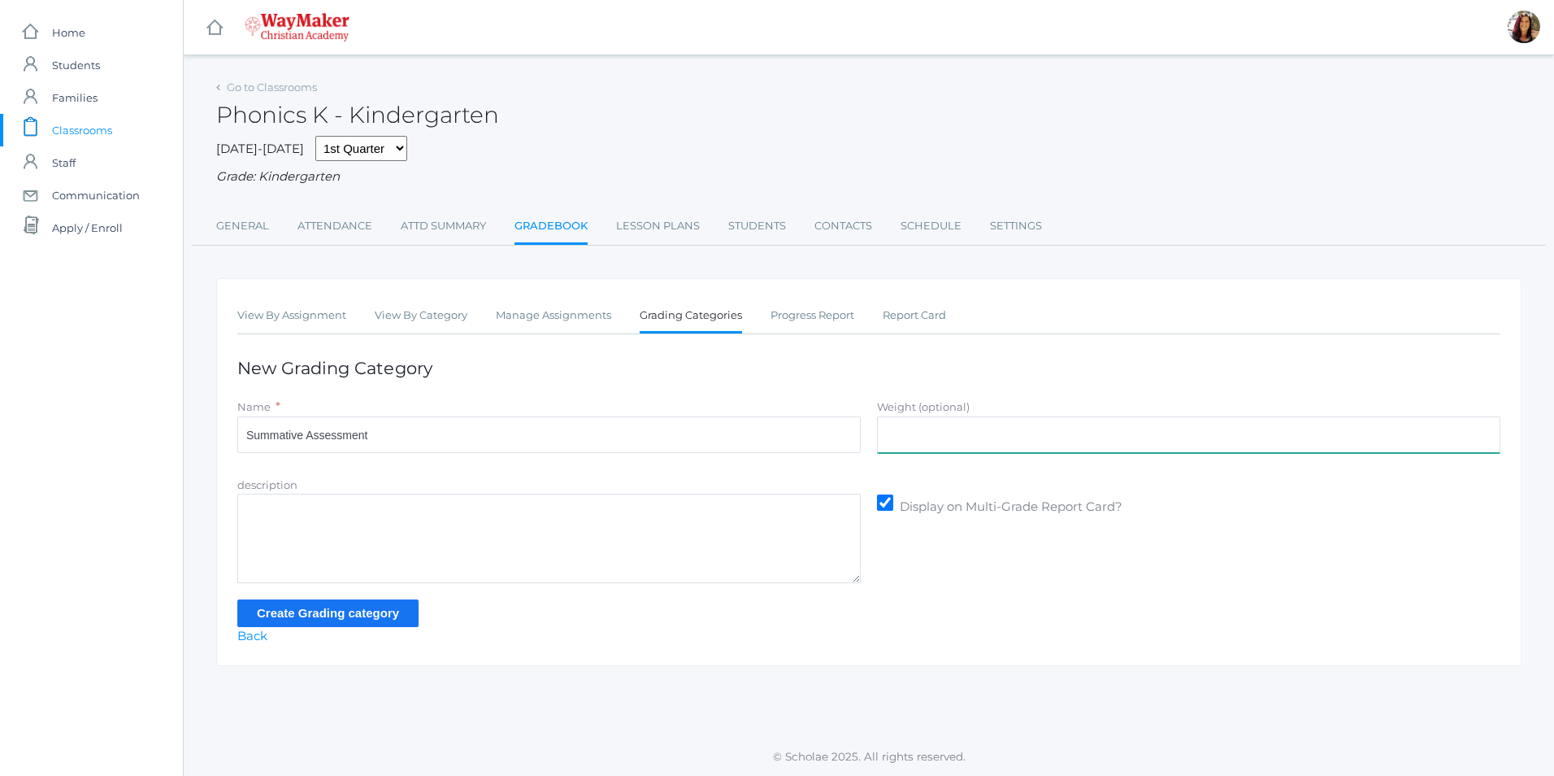
click at [937, 445] on input "Weight (optional)" at bounding box center [1189, 434] width 624 height 37
type input "30"
click at [362, 610] on input "Create Grading category" at bounding box center [327, 612] width 181 height 27
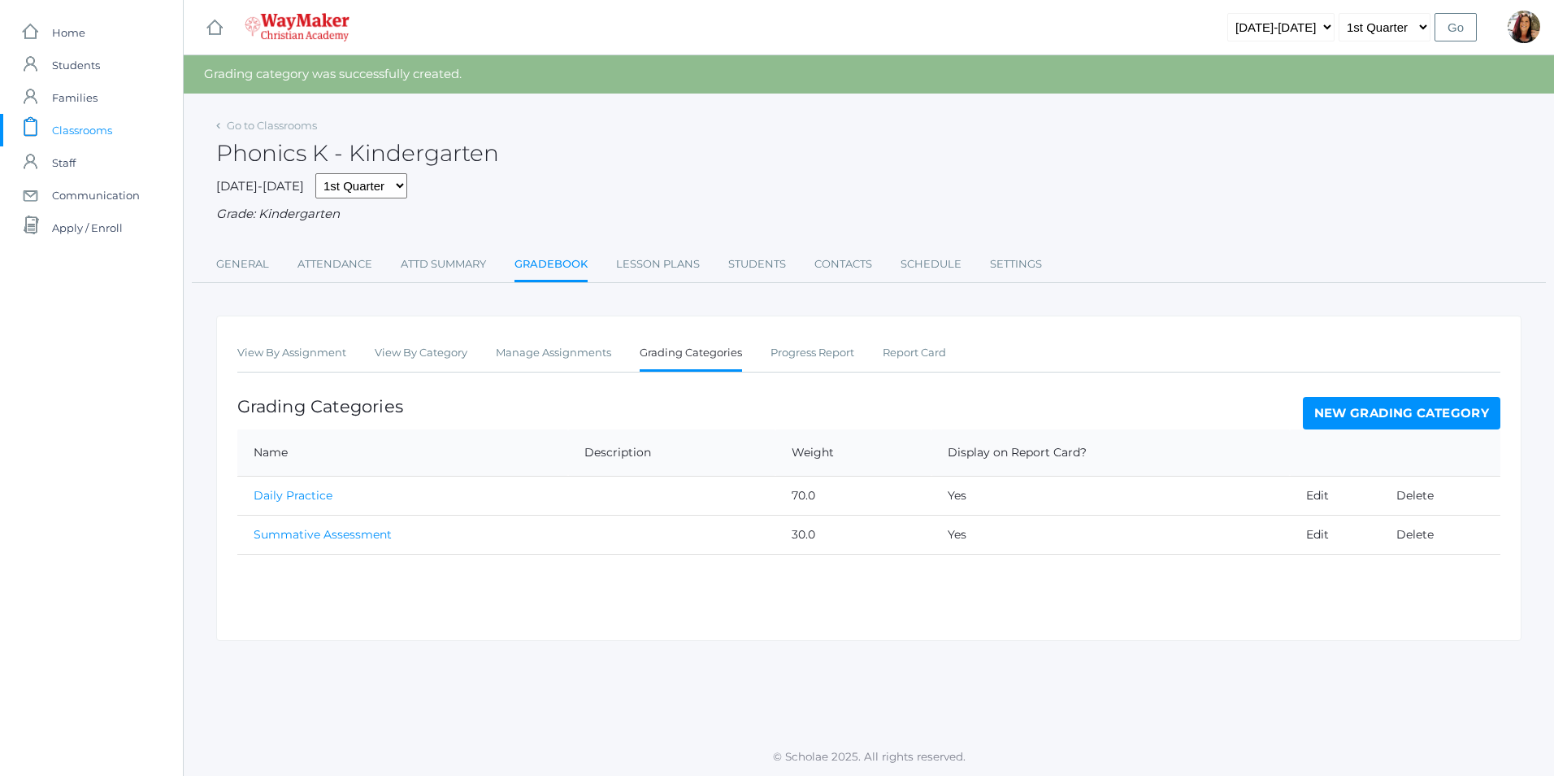
click at [70, 127] on span "Classrooms" at bounding box center [82, 130] width 60 height 33
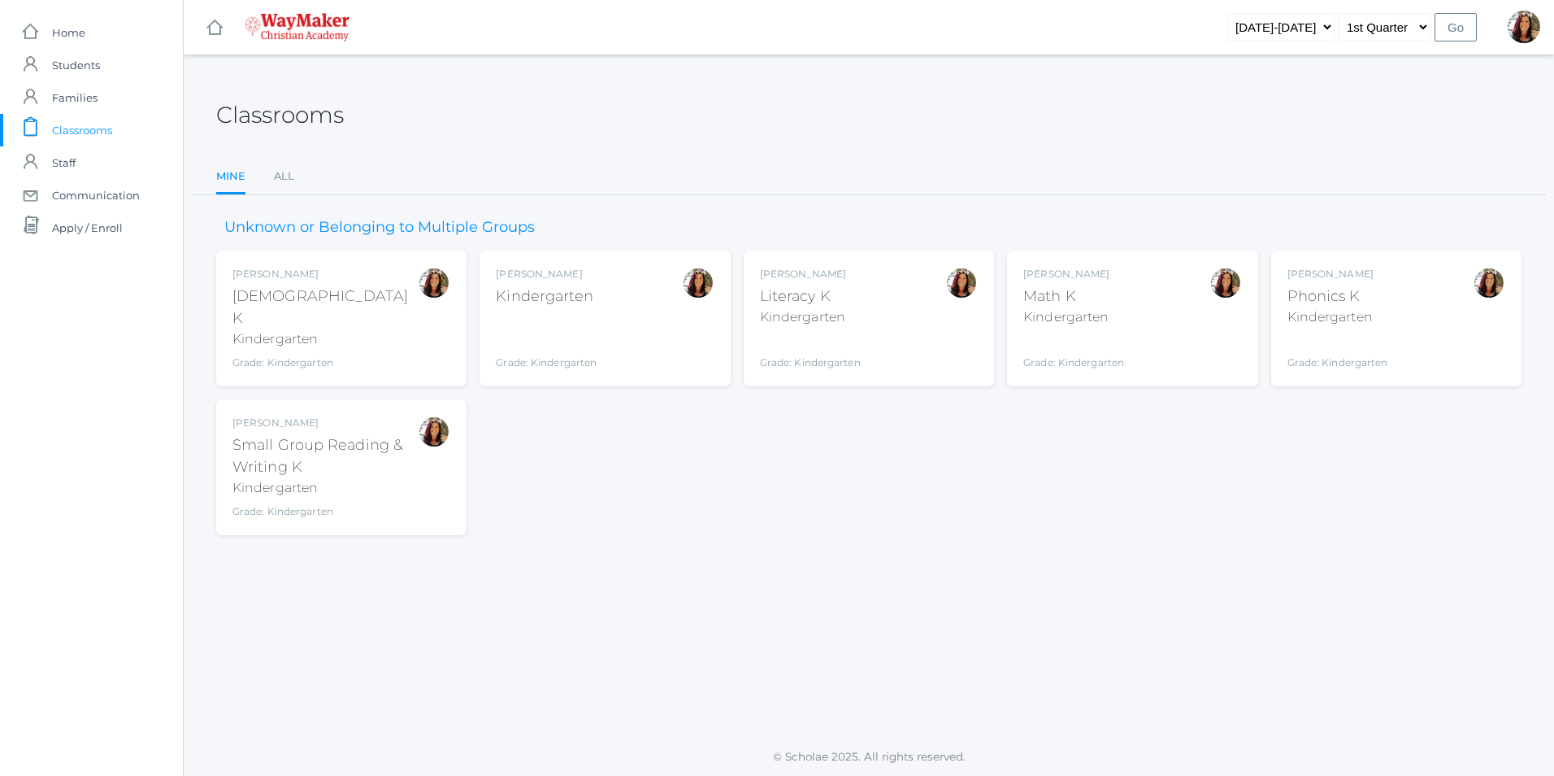
click at [1115, 334] on div "Grade: Kindergarten" at bounding box center [1074, 351] width 101 height 37
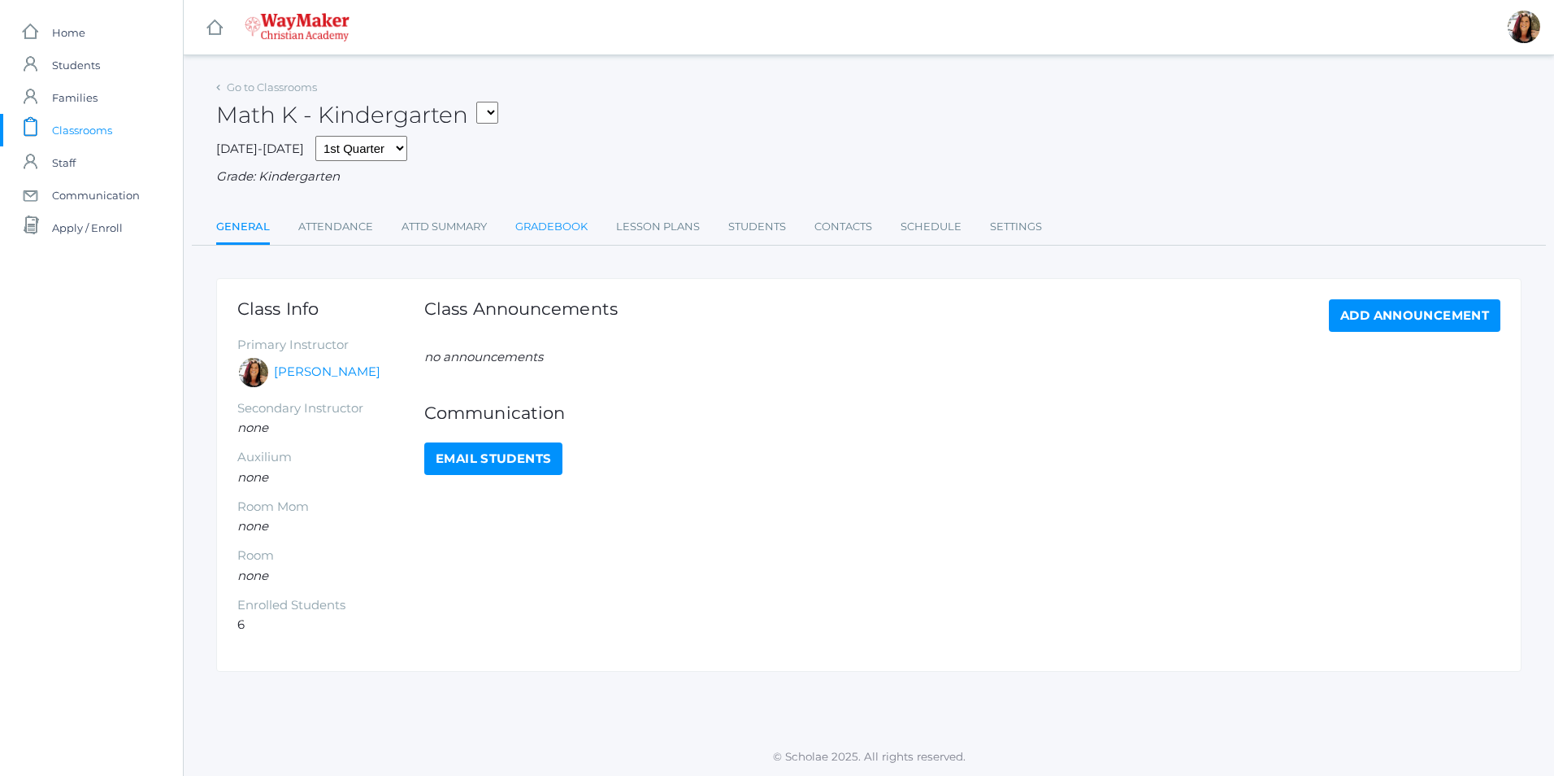
click at [567, 229] on link "Gradebook" at bounding box center [551, 227] width 72 height 33
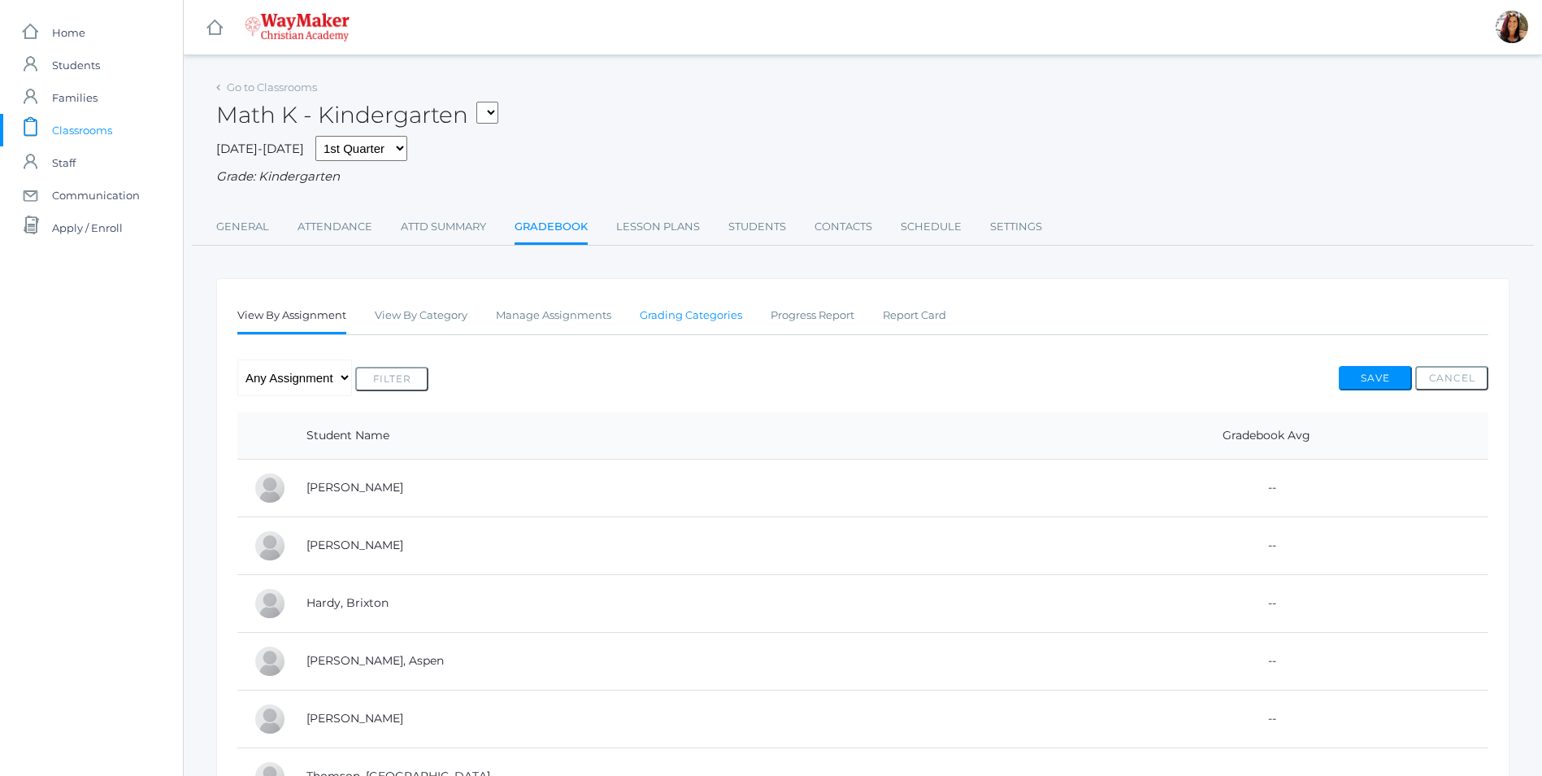
click at [693, 319] on link "Grading Categories" at bounding box center [691, 315] width 102 height 33
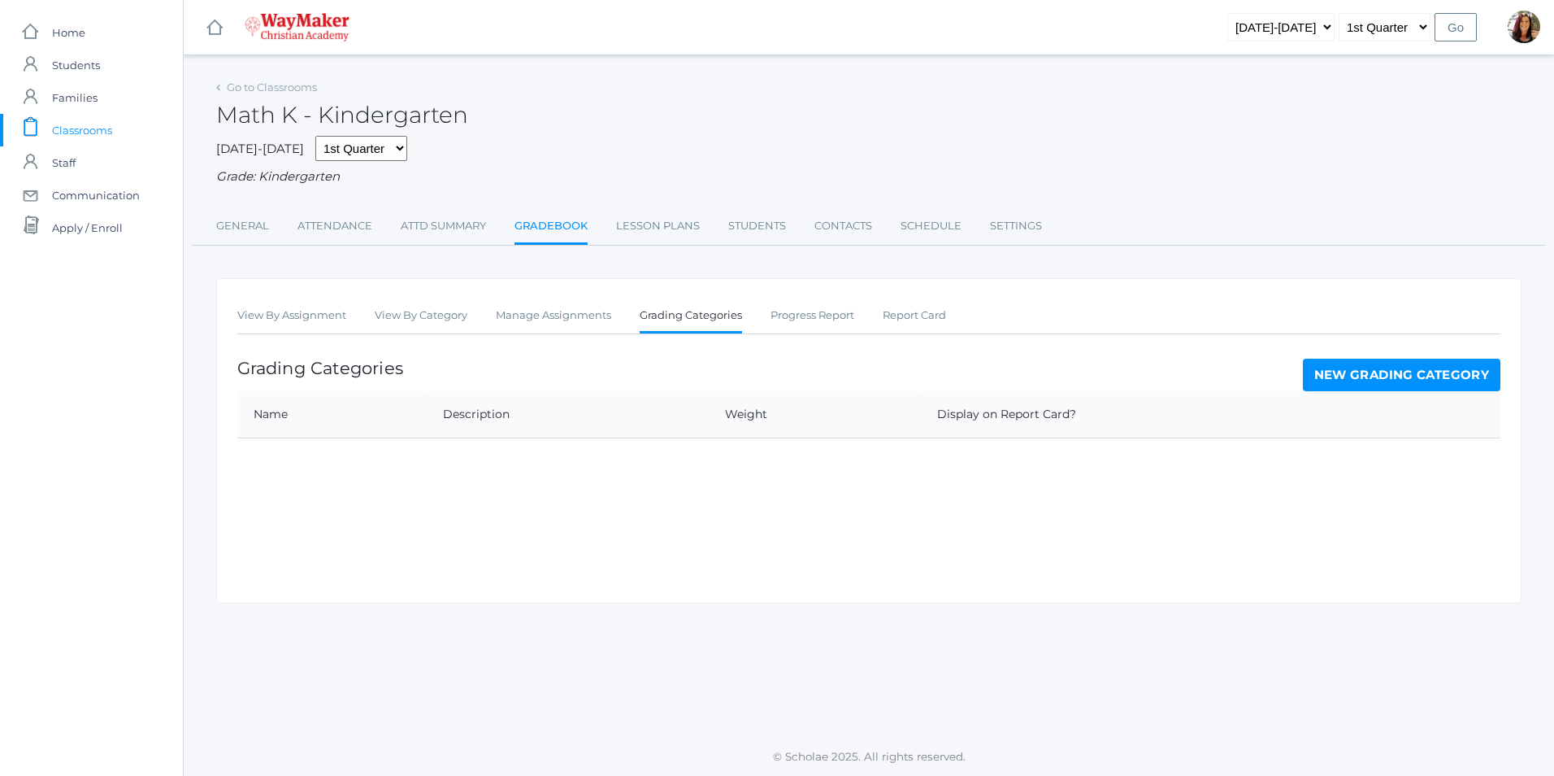
click at [1393, 382] on link "New Grading Category" at bounding box center [1402, 375] width 198 height 33
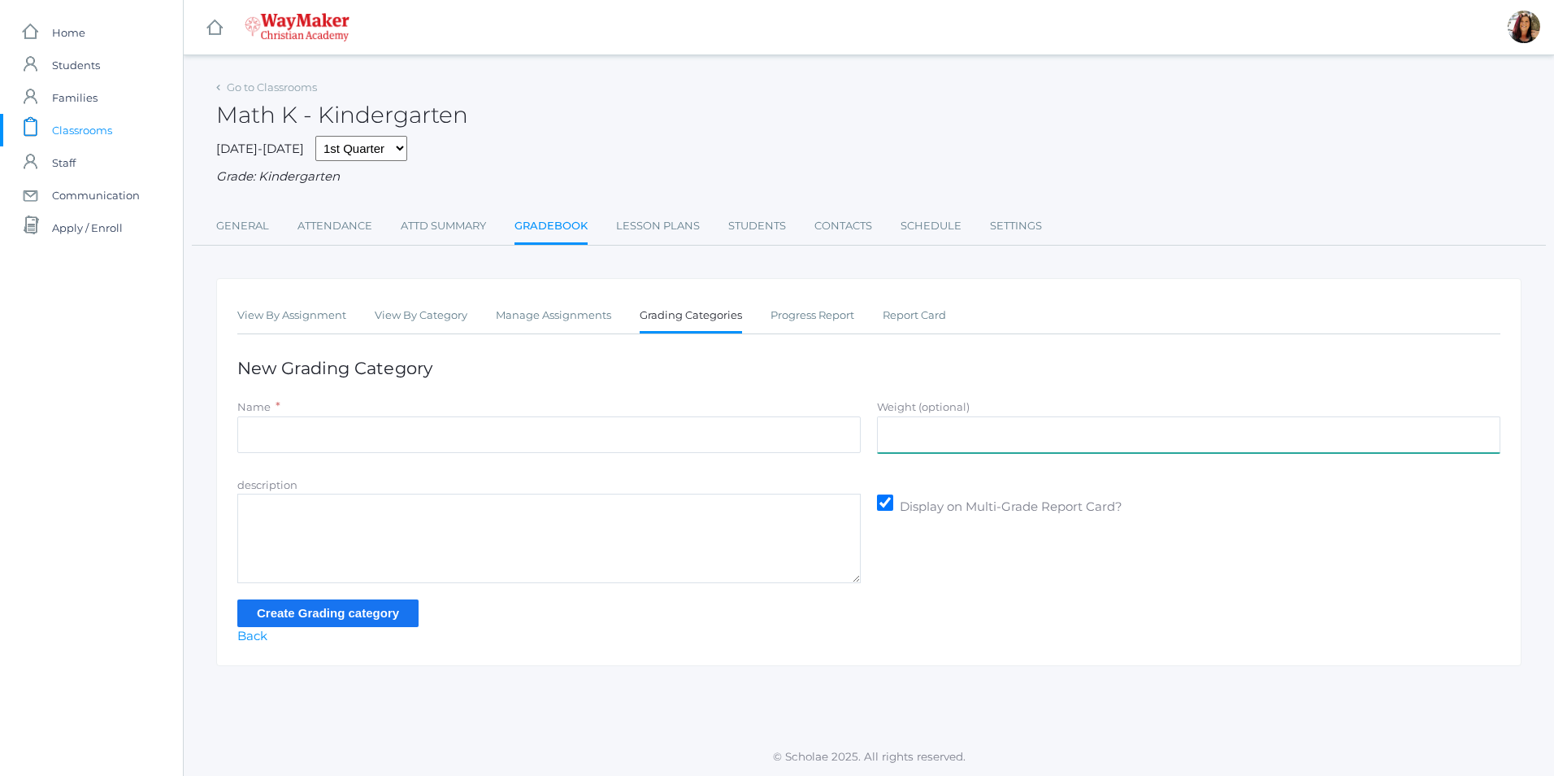
click at [885, 441] on input "Weight (optional)" at bounding box center [1189, 434] width 624 height 37
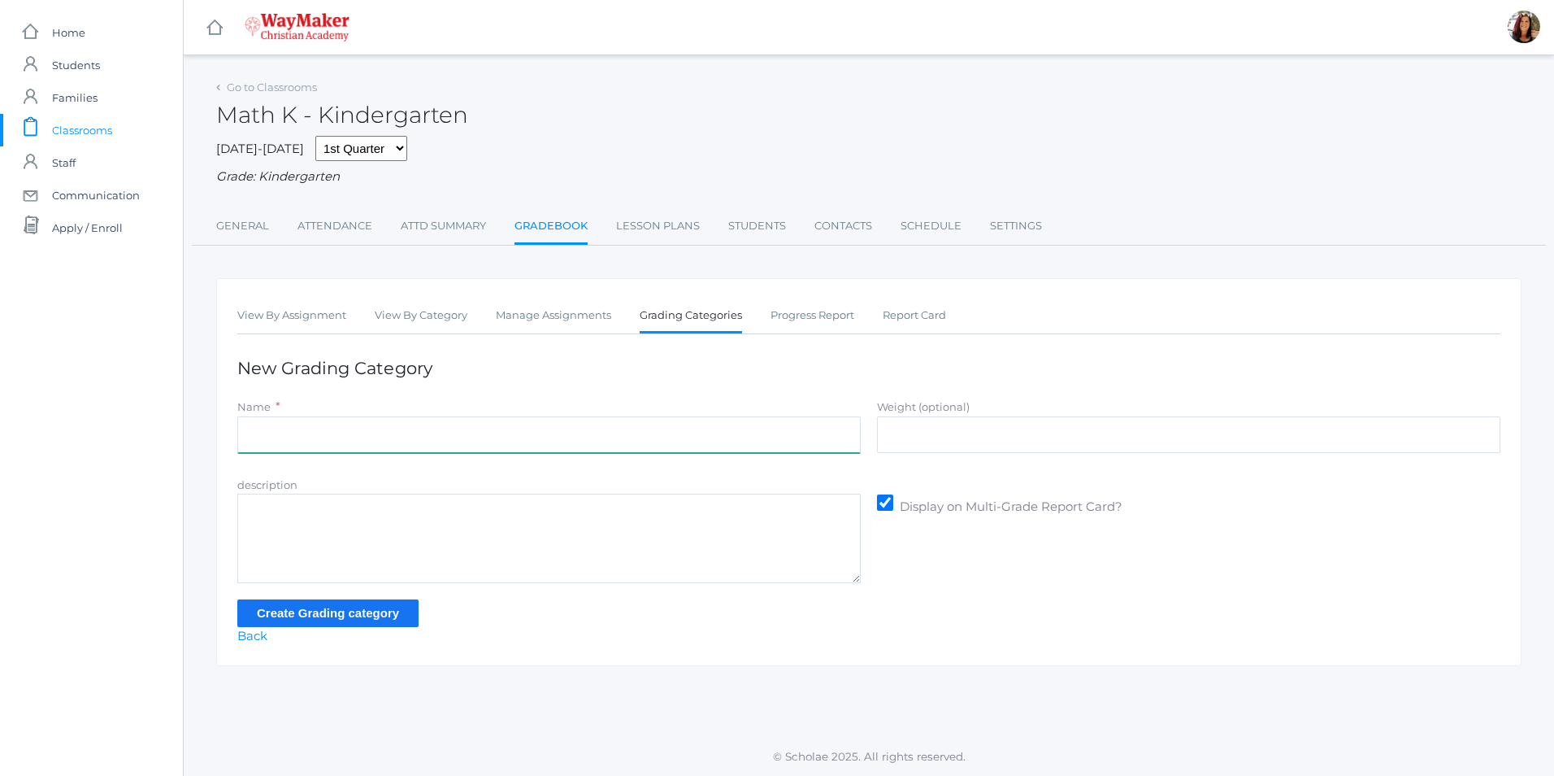
click at [459, 453] on input "Name" at bounding box center [549, 434] width 624 height 37
type input "Daily Practice"
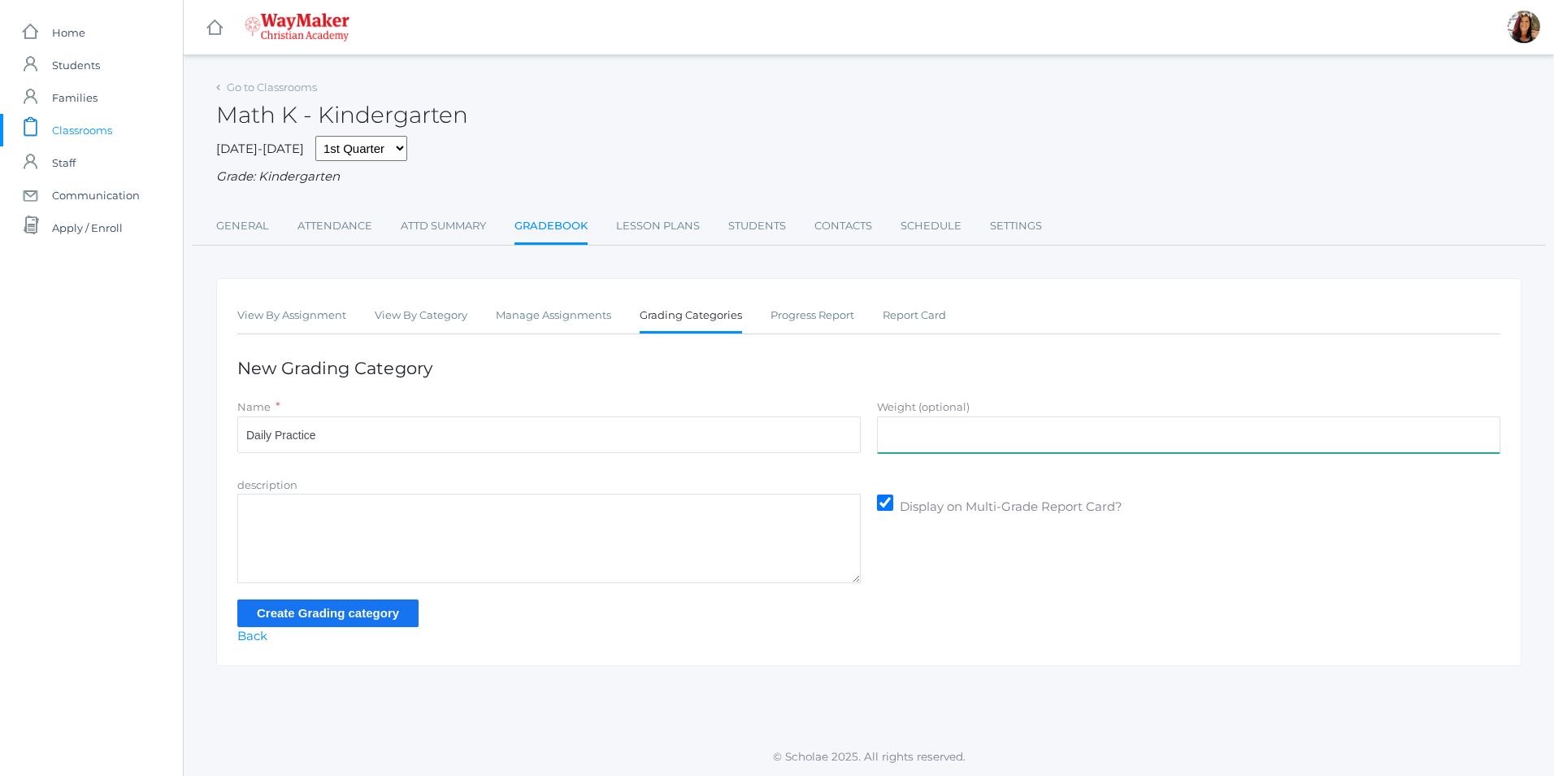
click at [916, 435] on input "Weight (optional)" at bounding box center [1189, 434] width 624 height 37
type input "70"
click at [385, 619] on input "Create Grading category" at bounding box center [327, 612] width 181 height 27
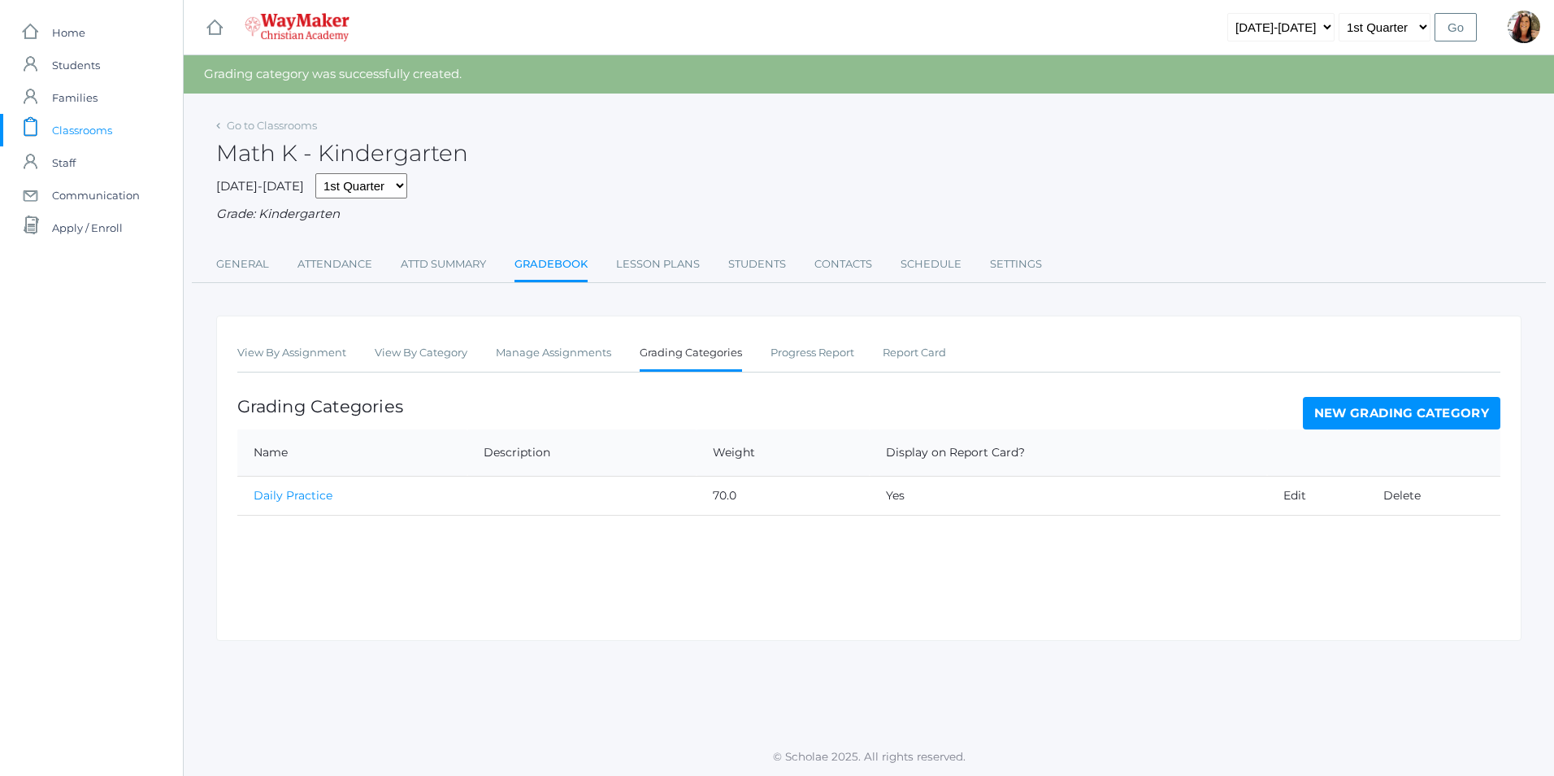
click at [1332, 414] on link "New Grading Category" at bounding box center [1402, 413] width 198 height 33
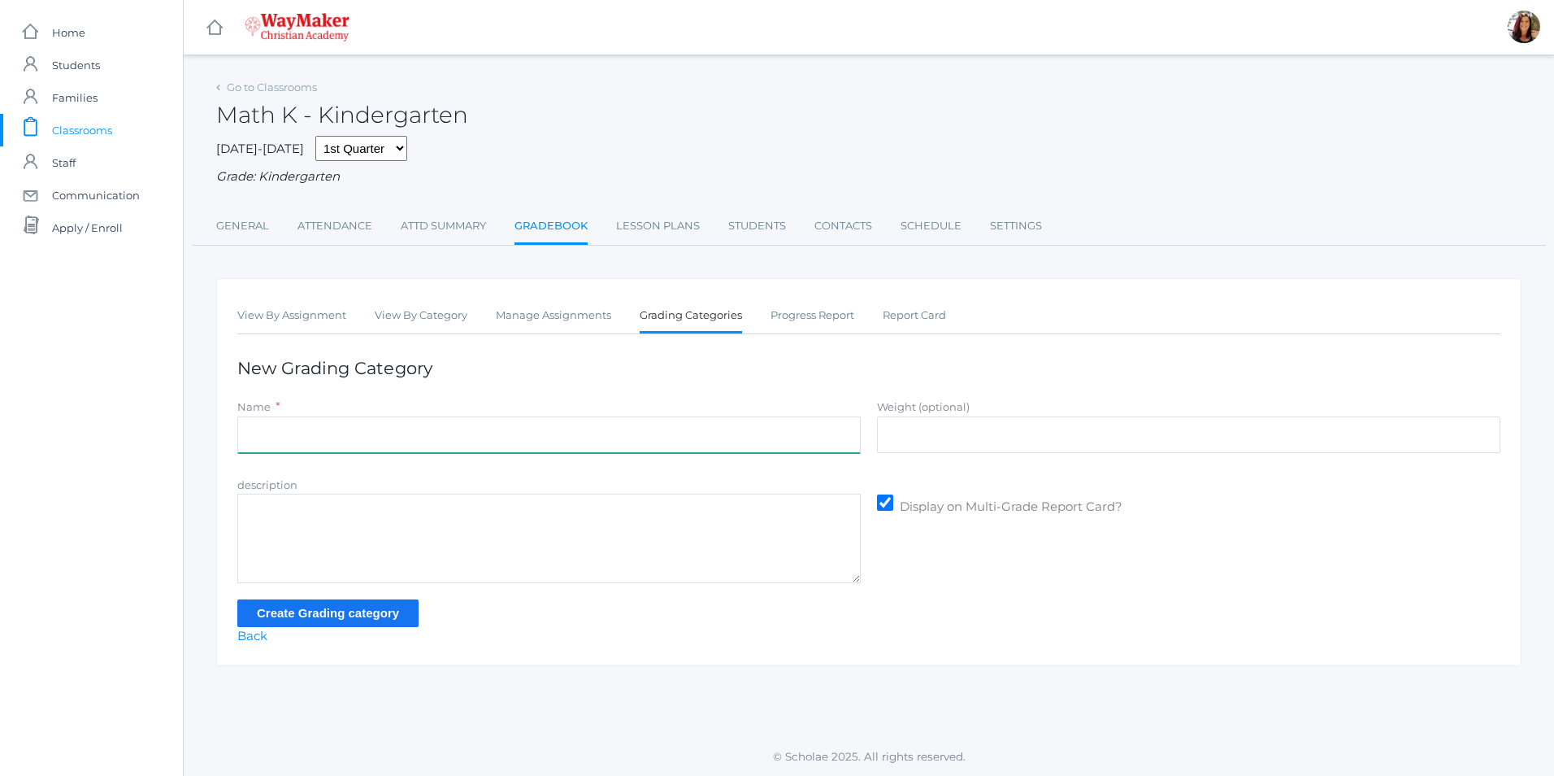
click at [269, 437] on input "Name" at bounding box center [549, 434] width 624 height 37
type input "Summative Evaluation"
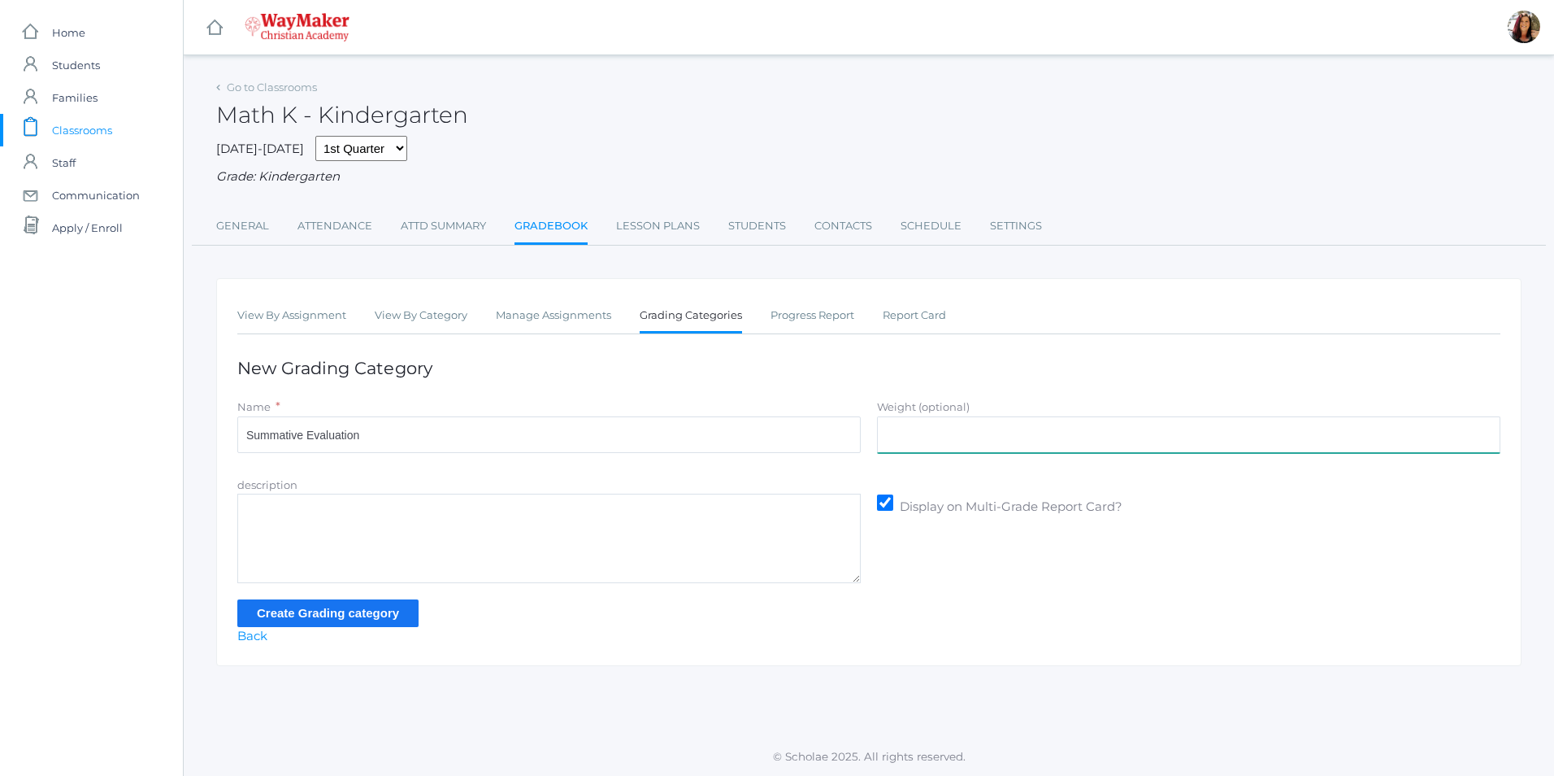
click at [1028, 440] on input "Weight (optional)" at bounding box center [1189, 434] width 624 height 37
type input "30"
click at [282, 615] on input "Create Grading category" at bounding box center [327, 612] width 181 height 27
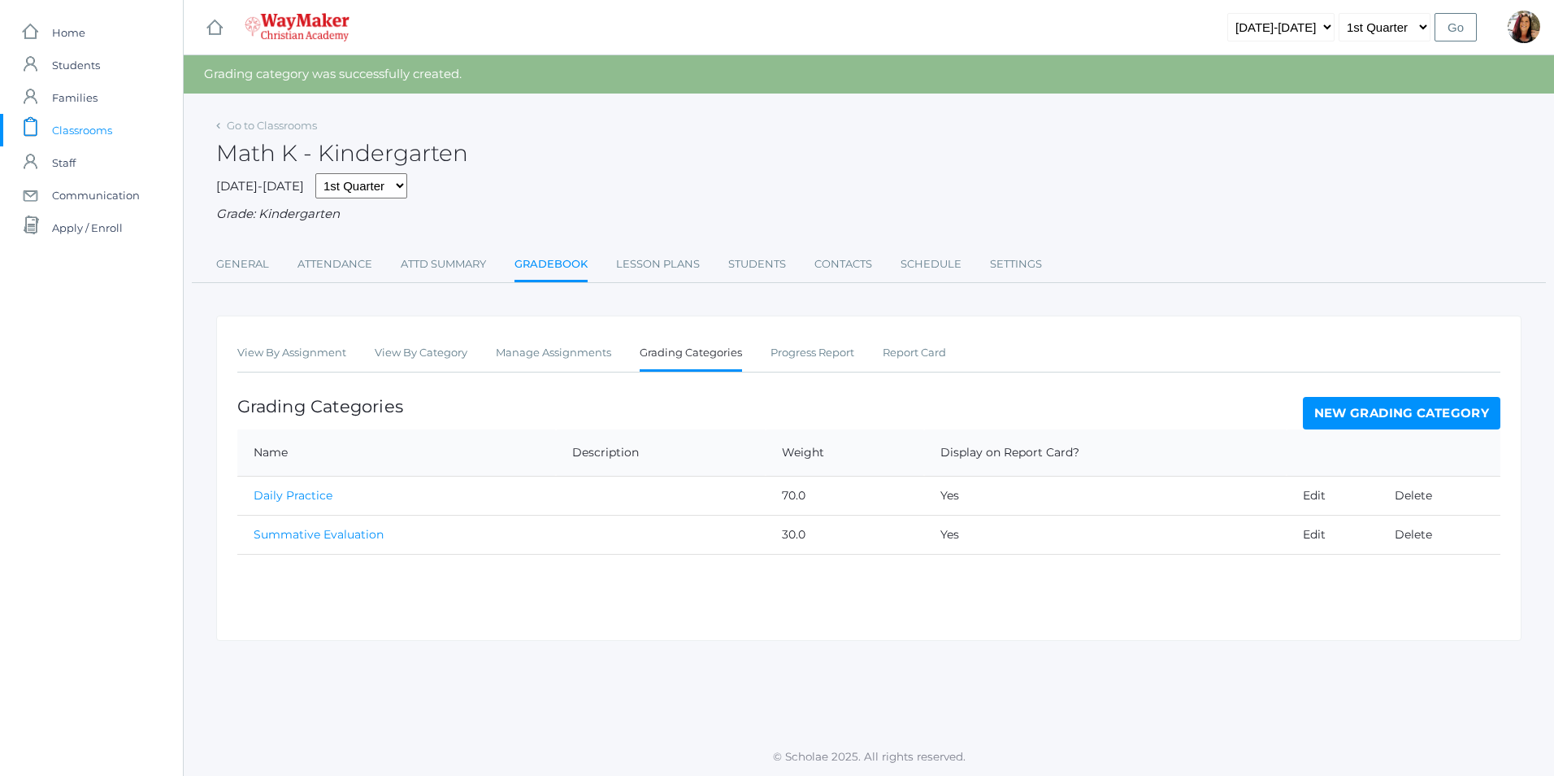
click at [109, 131] on span "Classrooms" at bounding box center [82, 130] width 60 height 33
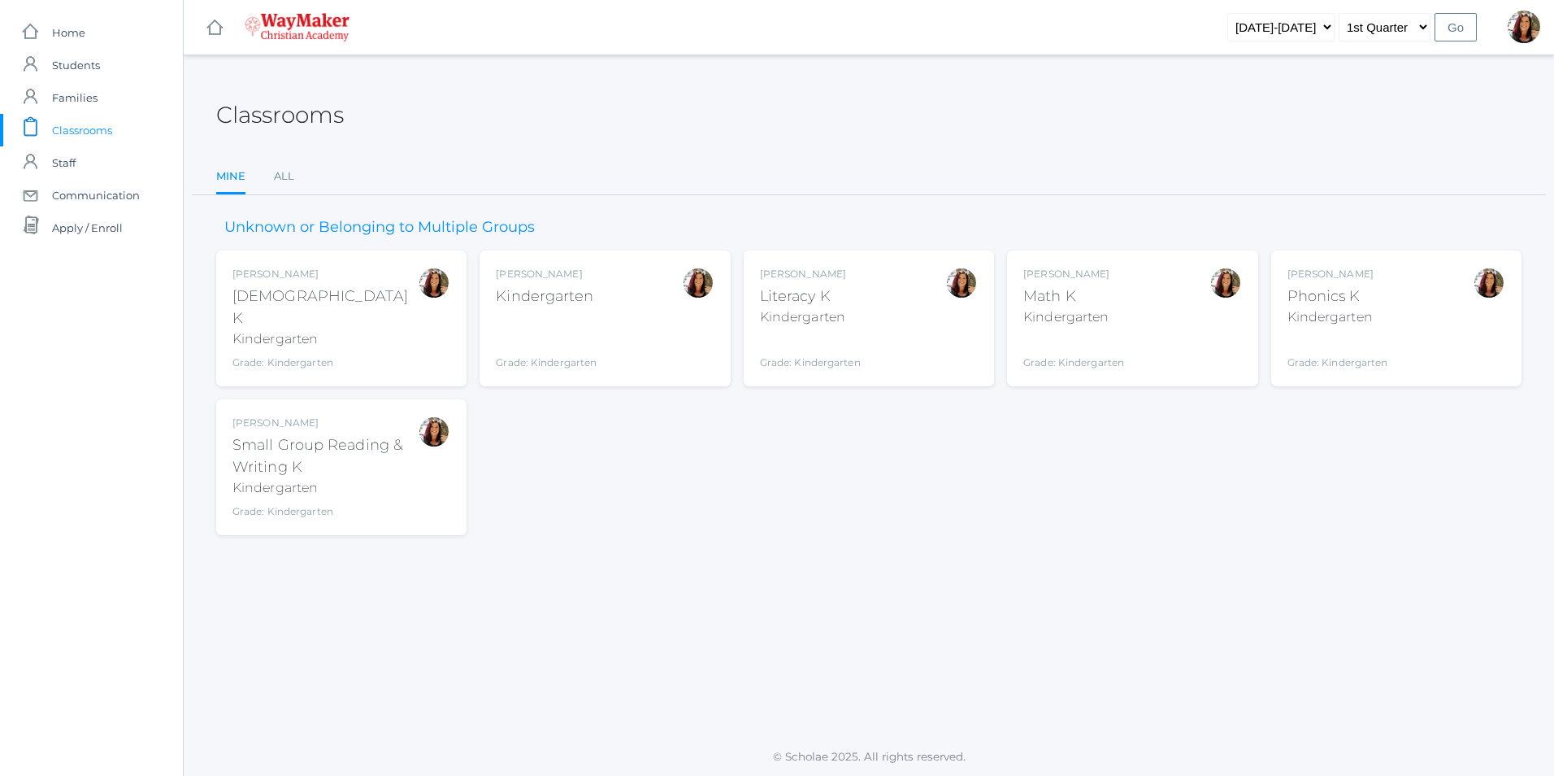
click at [376, 478] on div "Kindergarten" at bounding box center [325, 488] width 185 height 20
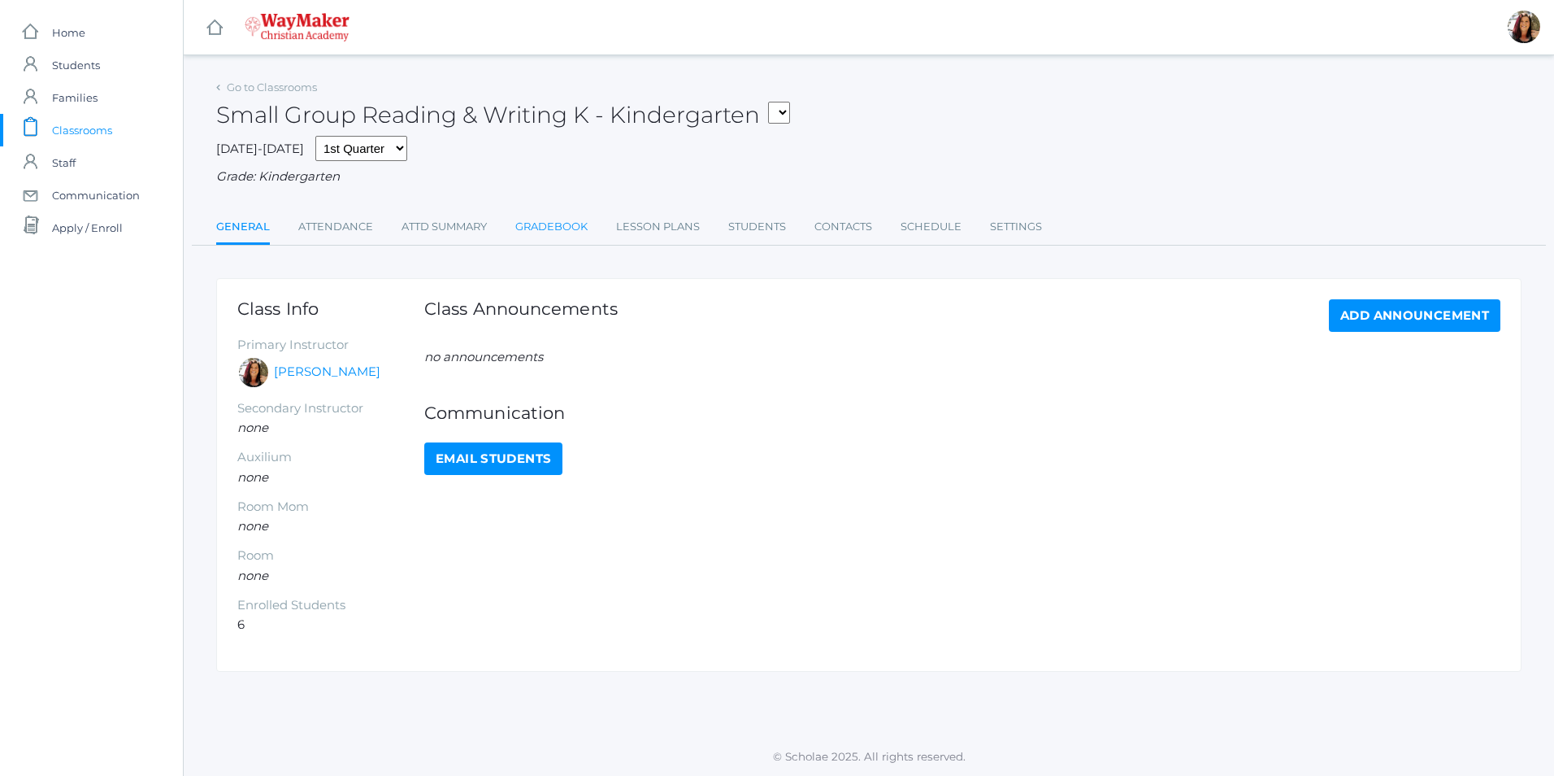
click at [564, 228] on link "Gradebook" at bounding box center [551, 227] width 72 height 33
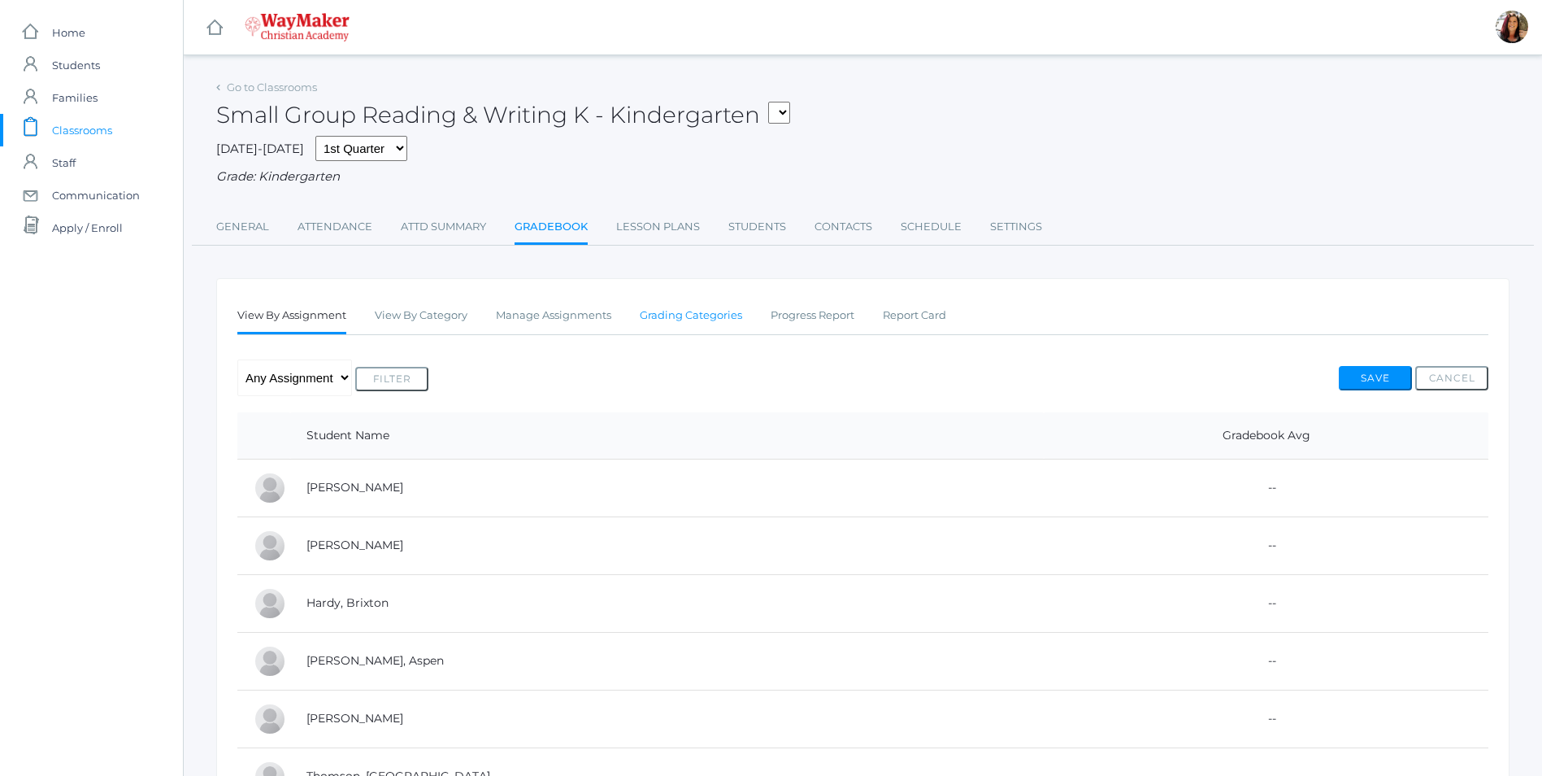
click at [708, 314] on link "Grading Categories" at bounding box center [691, 315] width 102 height 33
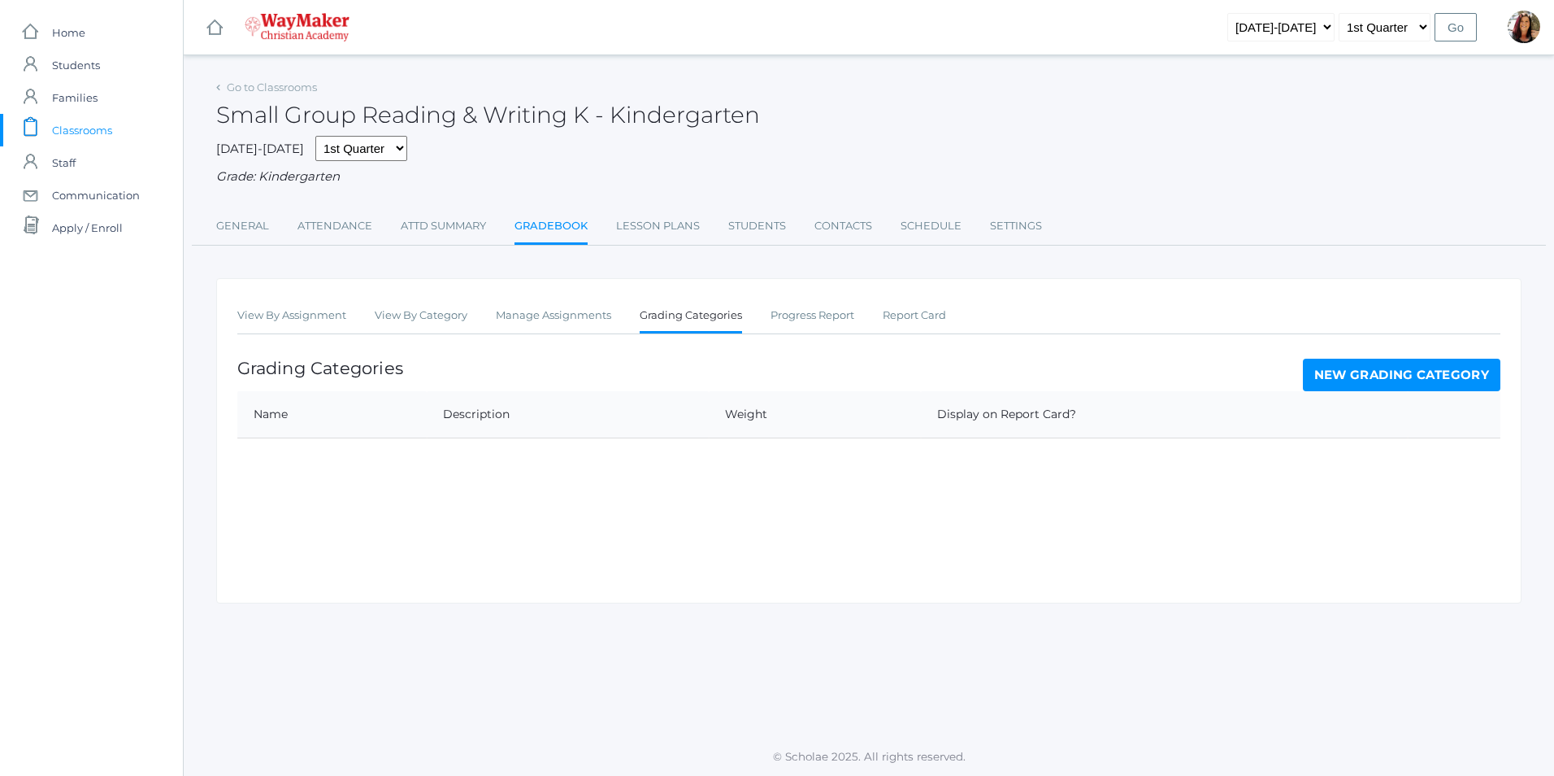
click at [1365, 380] on link "New Grading Category" at bounding box center [1402, 375] width 198 height 33
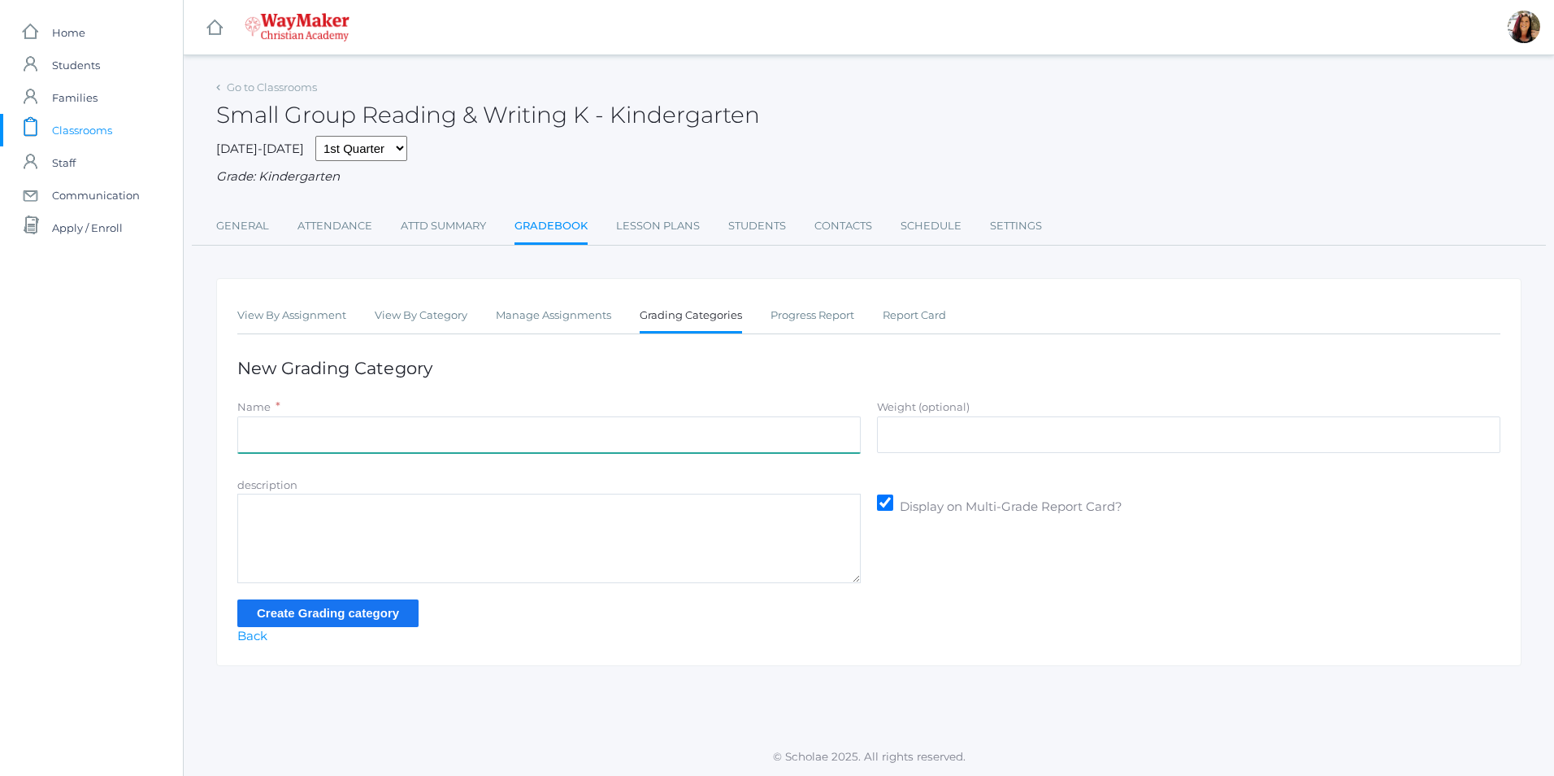
click at [274, 445] on input "Name" at bounding box center [549, 434] width 624 height 37
type input "Daily Practice"
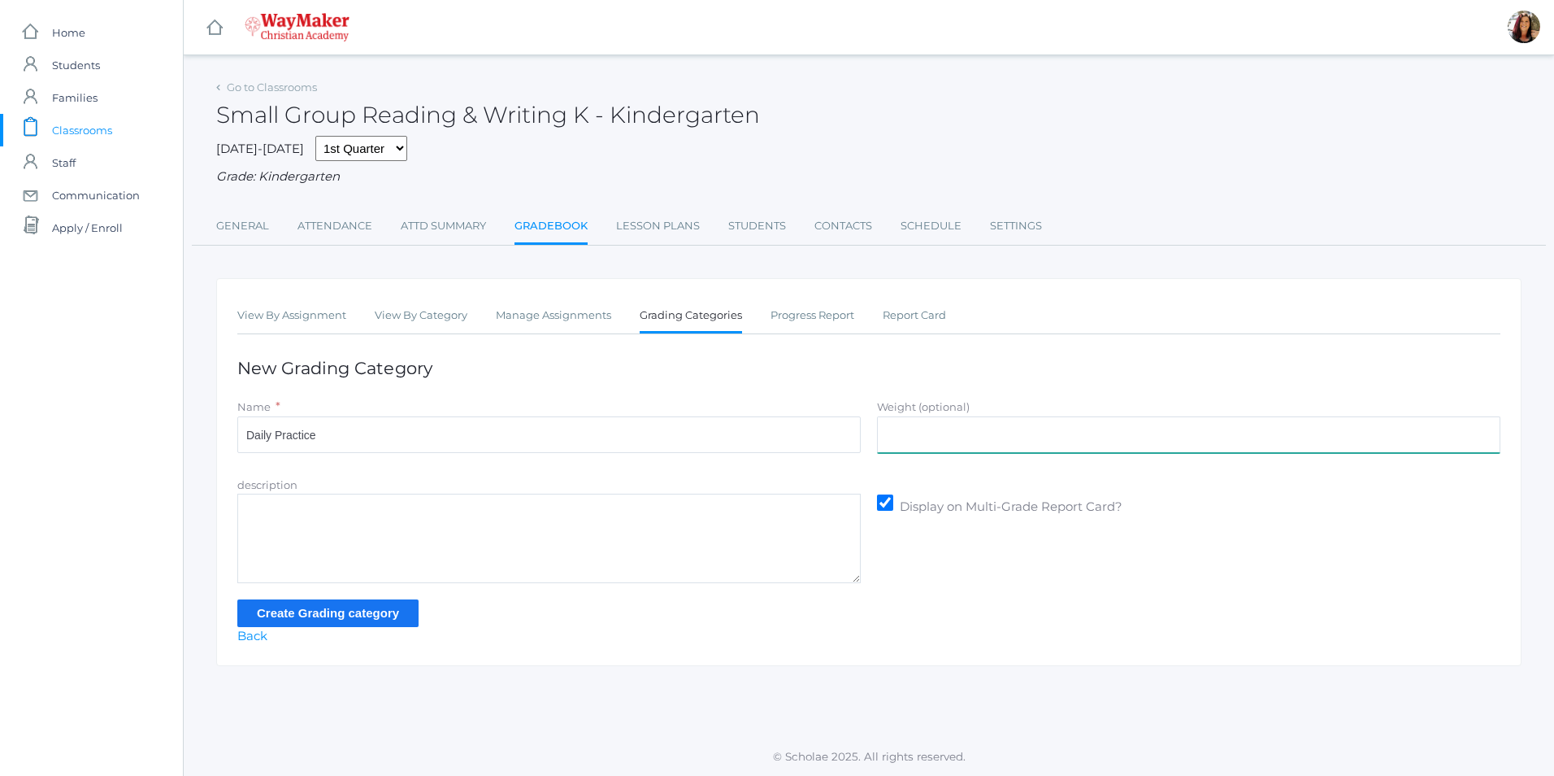
click at [966, 427] on input "Weight (optional)" at bounding box center [1189, 434] width 624 height 37
type input "70"
click at [308, 619] on input "Create Grading category" at bounding box center [327, 612] width 181 height 27
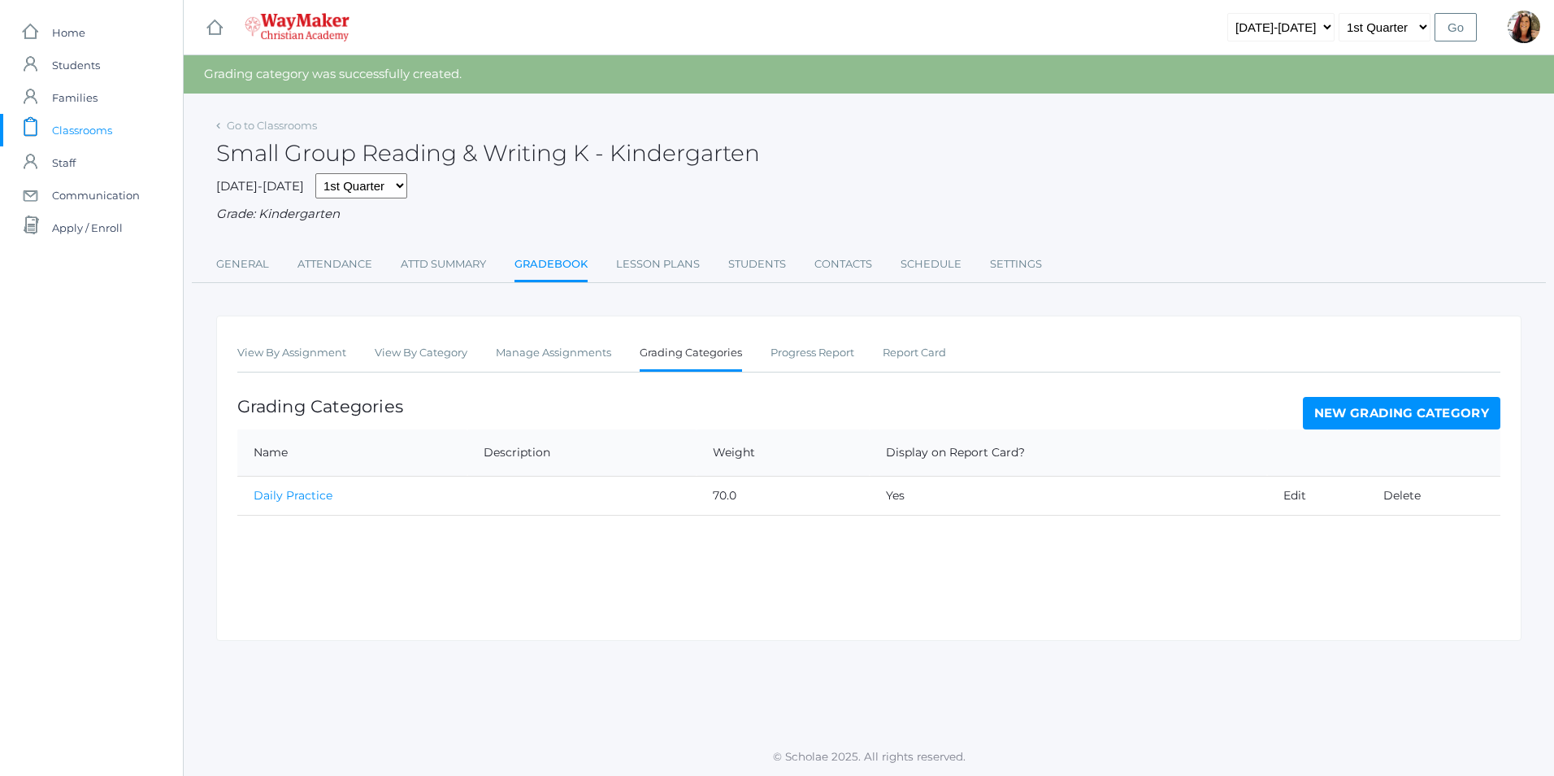
click at [1328, 411] on link "New Grading Category" at bounding box center [1402, 413] width 198 height 33
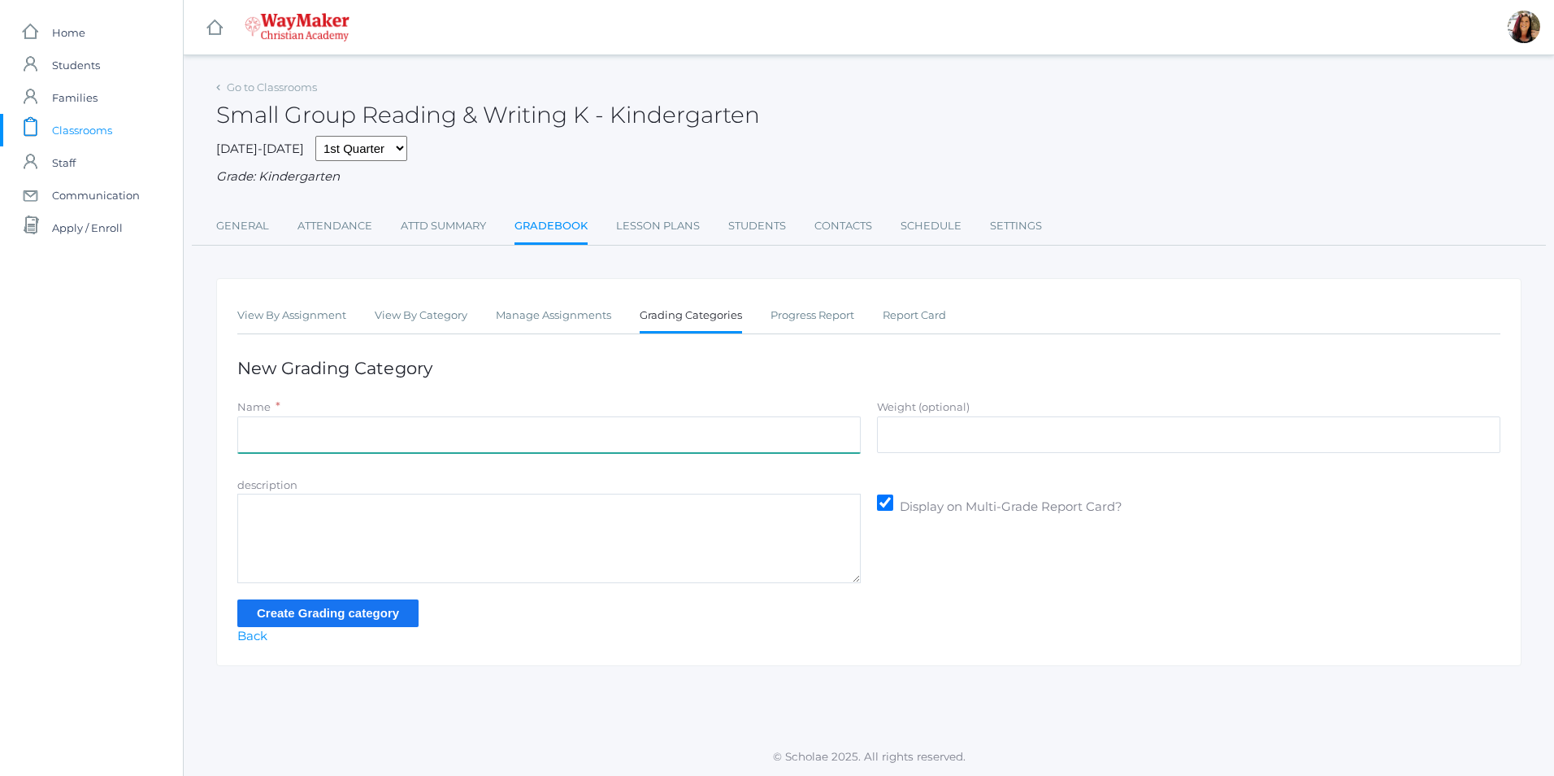
click at [318, 435] on input "Name" at bounding box center [549, 434] width 624 height 37
type input "Summative Assessment"
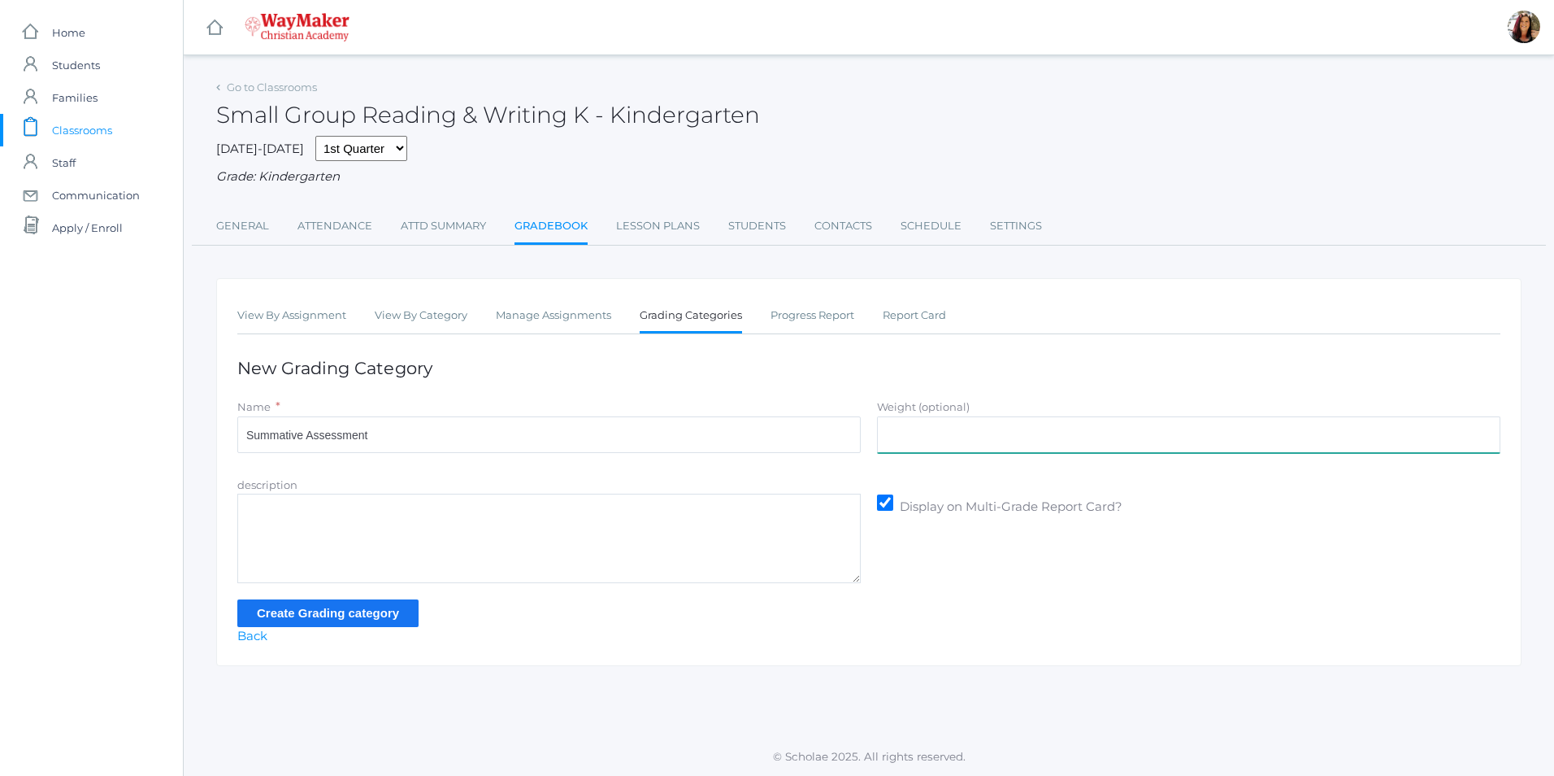
click at [915, 435] on input "Weight (optional)" at bounding box center [1189, 434] width 624 height 37
type input "30"
click at [334, 613] on input "Create Grading category" at bounding box center [327, 612] width 181 height 27
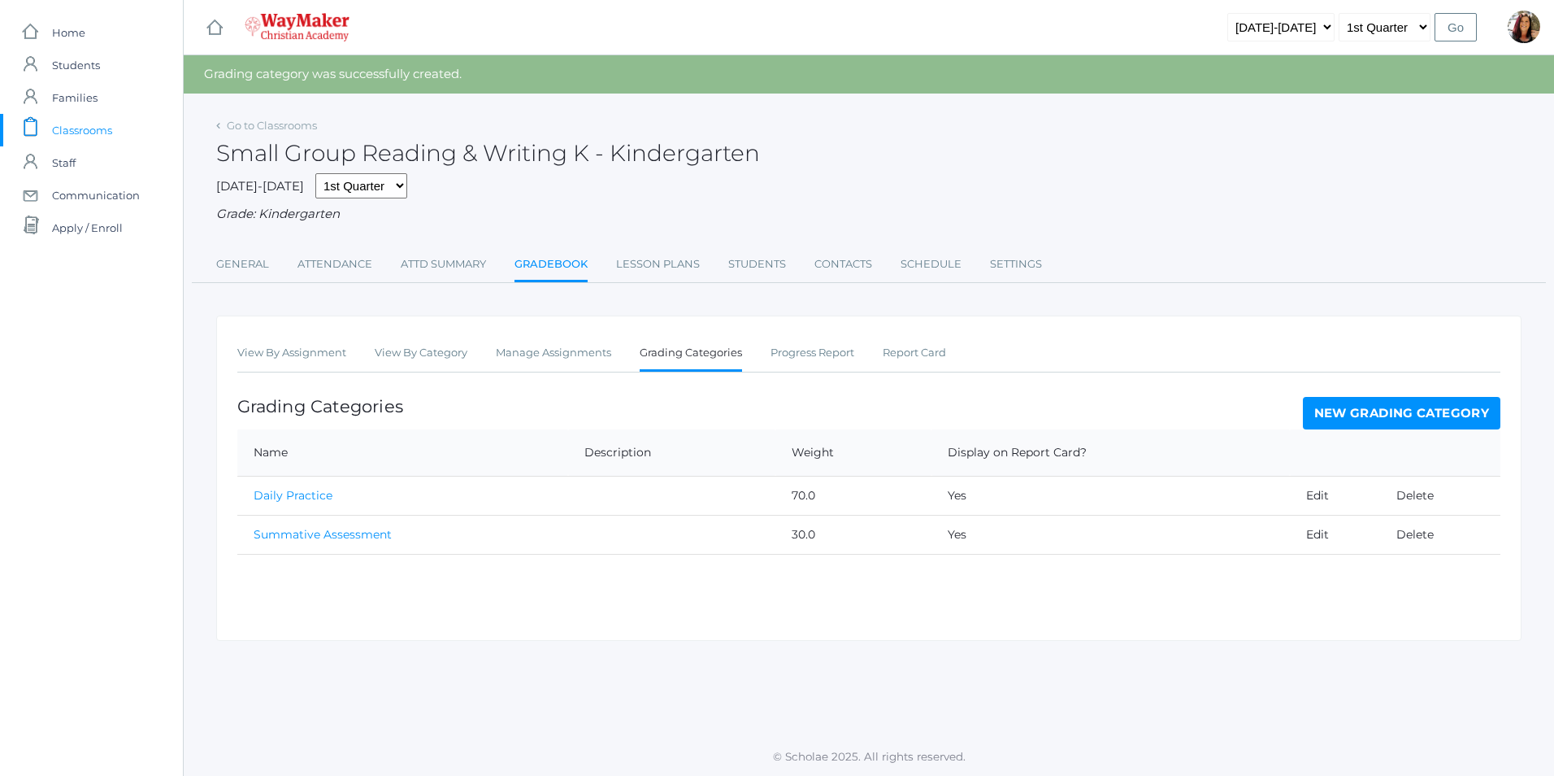
click at [73, 135] on span "Classrooms" at bounding box center [82, 130] width 60 height 33
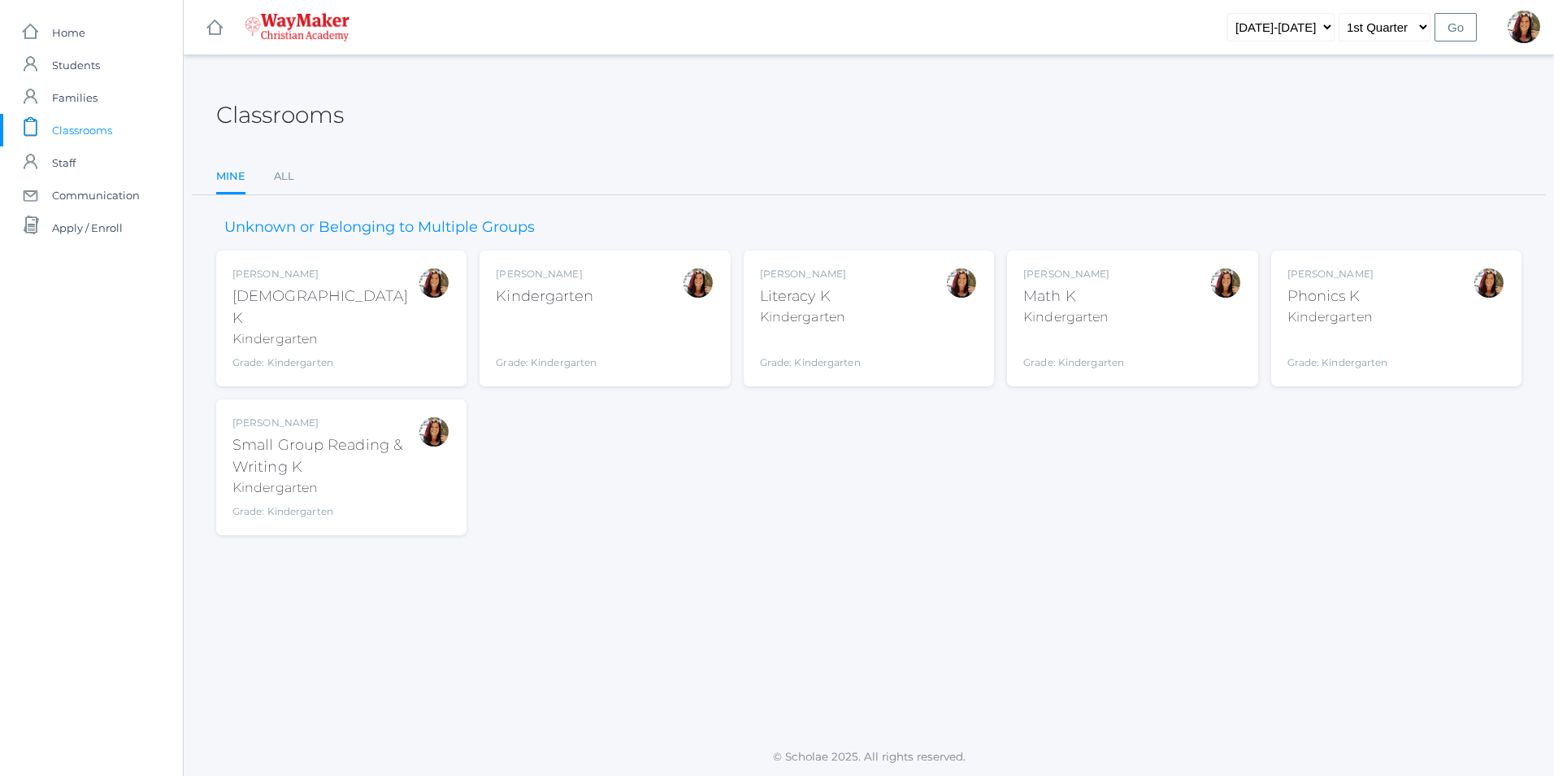
click at [583, 310] on div "[PERSON_NAME] Kindergarten Grade: Kindergarten KINDER" at bounding box center [546, 318] width 101 height 103
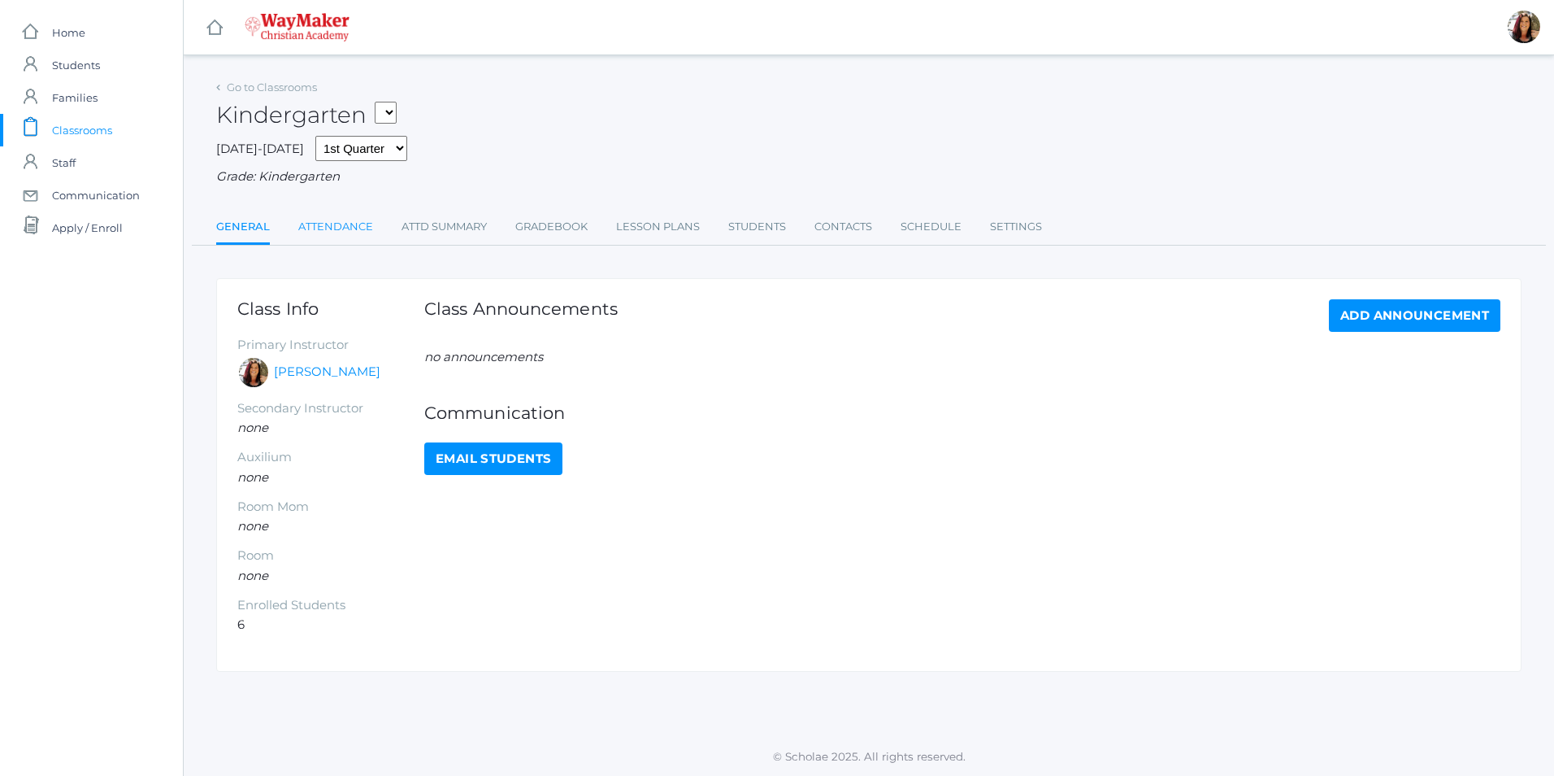
click at [348, 228] on link "Attendance" at bounding box center [335, 227] width 75 height 33
